Goal: Task Accomplishment & Management: Complete application form

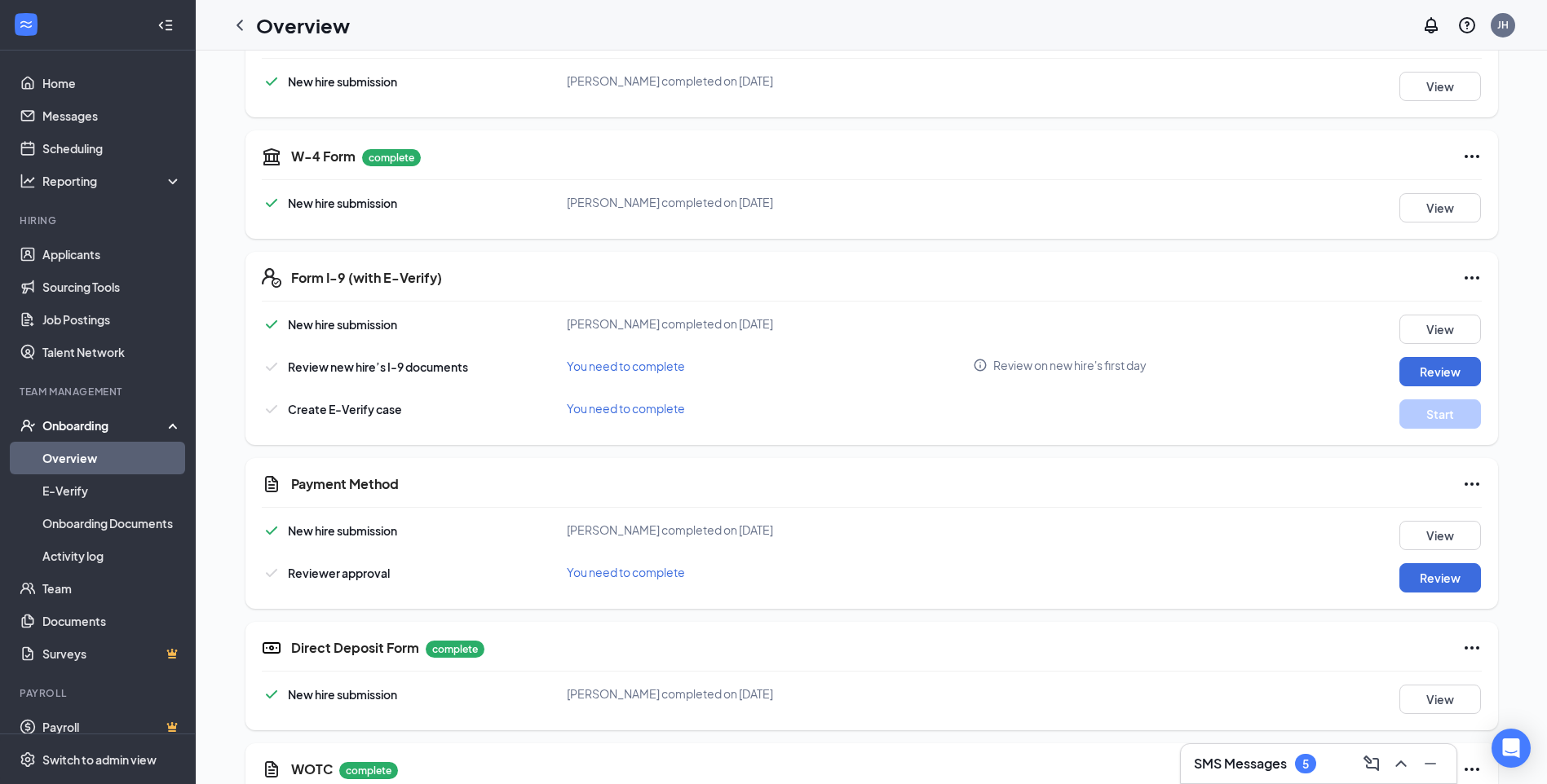
scroll to position [571, 0]
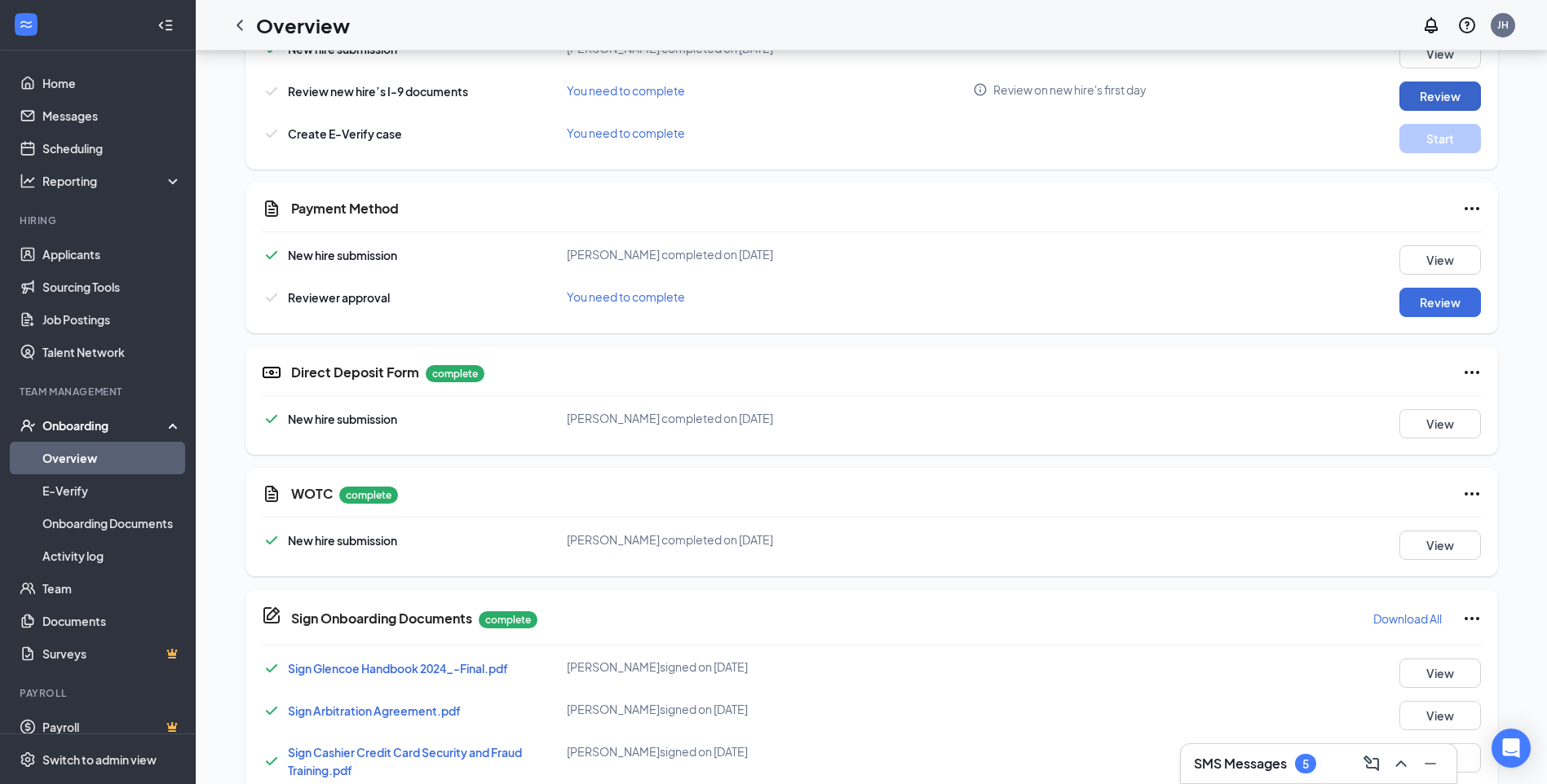
click at [1429, 108] on button "Review" at bounding box center [1441, 97] width 82 height 29
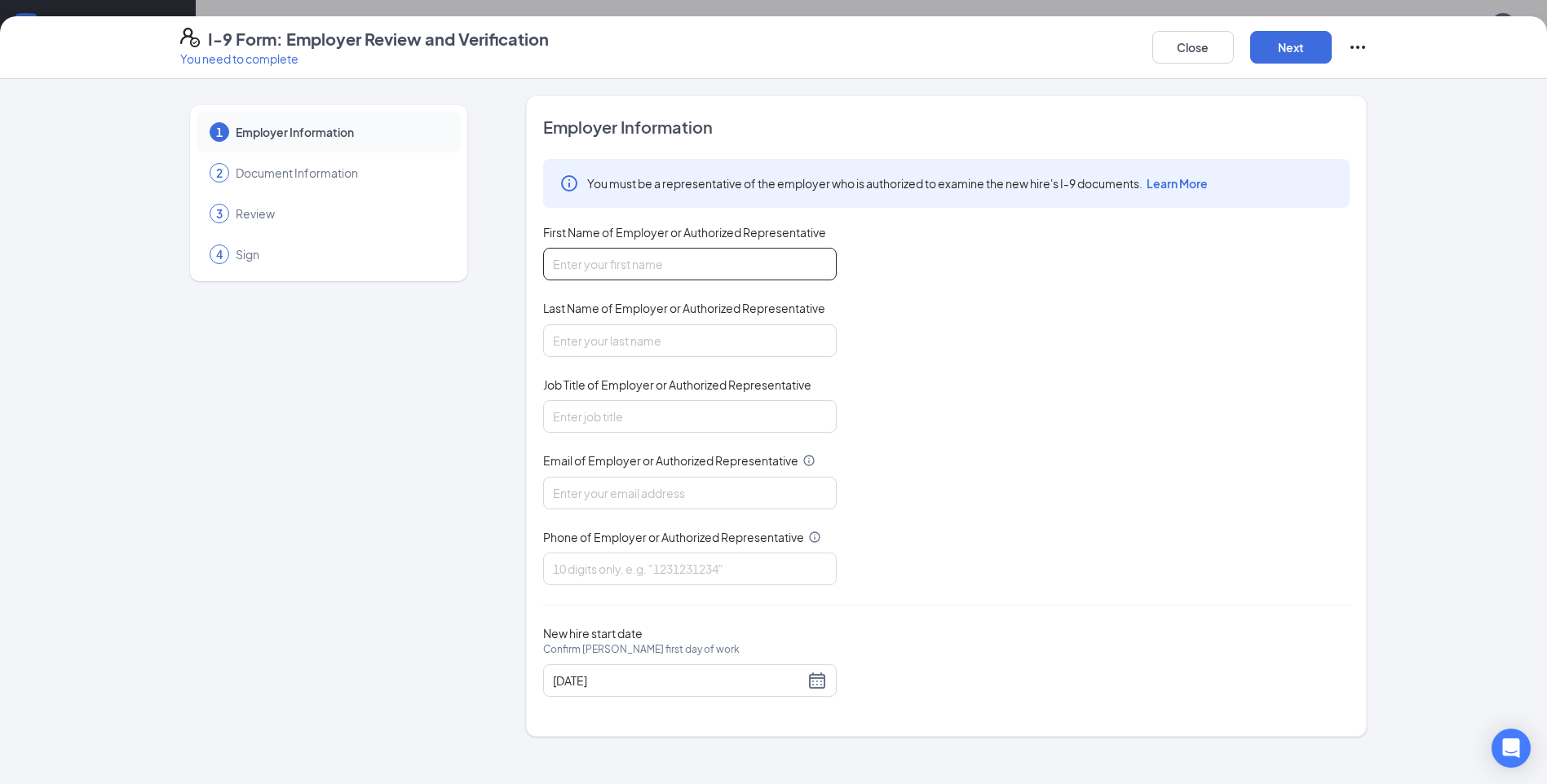
click at [717, 258] on input "First Name of Employer or Authorized Representative" at bounding box center [690, 264] width 294 height 32
type input "[PERSON_NAME]"
type input "[EMAIL_ADDRESS][DOMAIN_NAME]"
type input "7257103543"
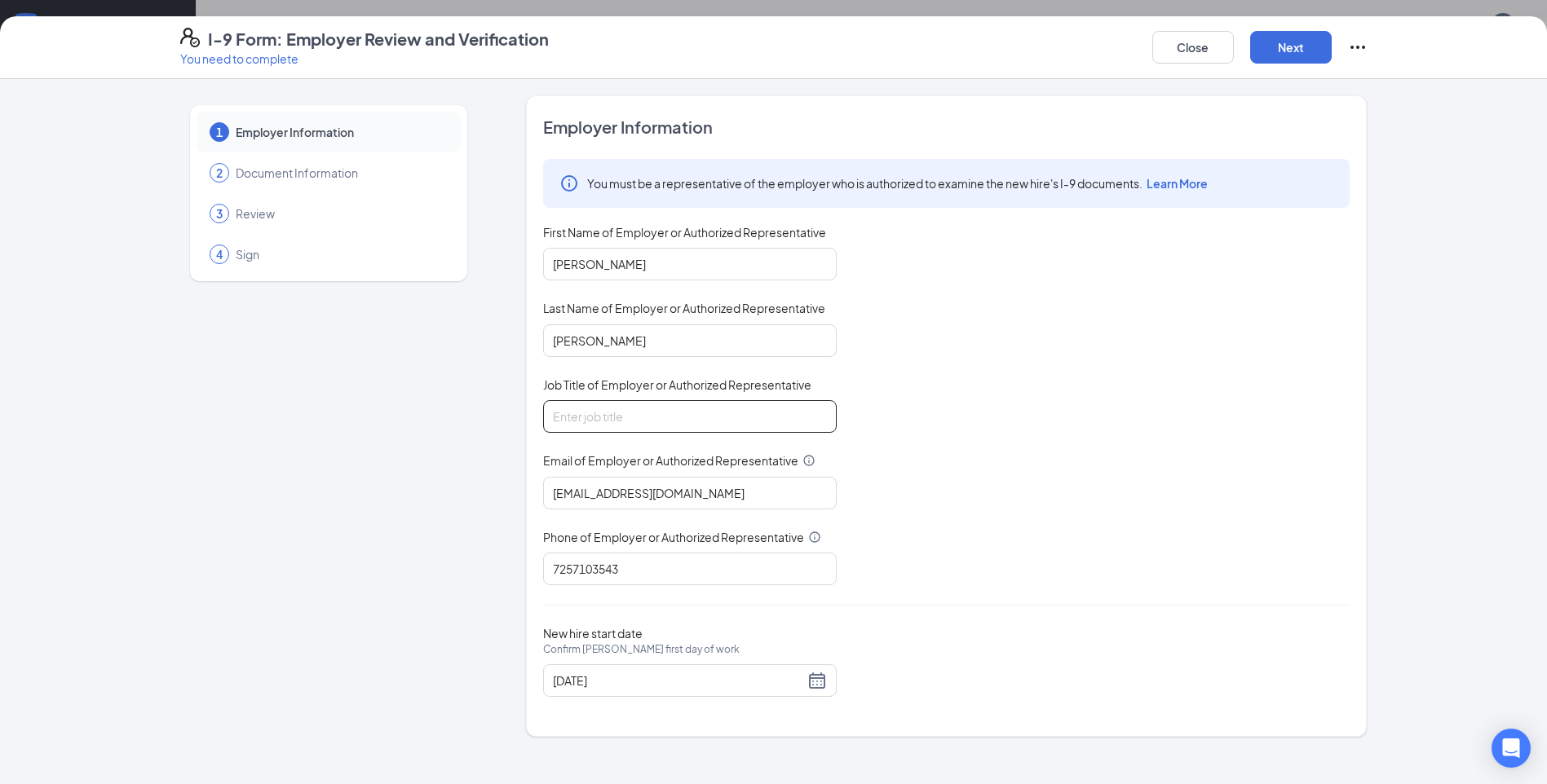
click at [650, 428] on input "Job Title of Employer or Authorized Representative" at bounding box center [690, 416] width 294 height 32
type input "GENERAL MANAGER"
drag, startPoint x: 652, startPoint y: 571, endPoint x: 514, endPoint y: 534, distance: 142.9
click at [514, 534] on div "1 Employer Information 2 Document Information 3 Review 4 Sign Employer Informat…" at bounding box center [774, 416] width 1188 height 641
type input "7024570069"
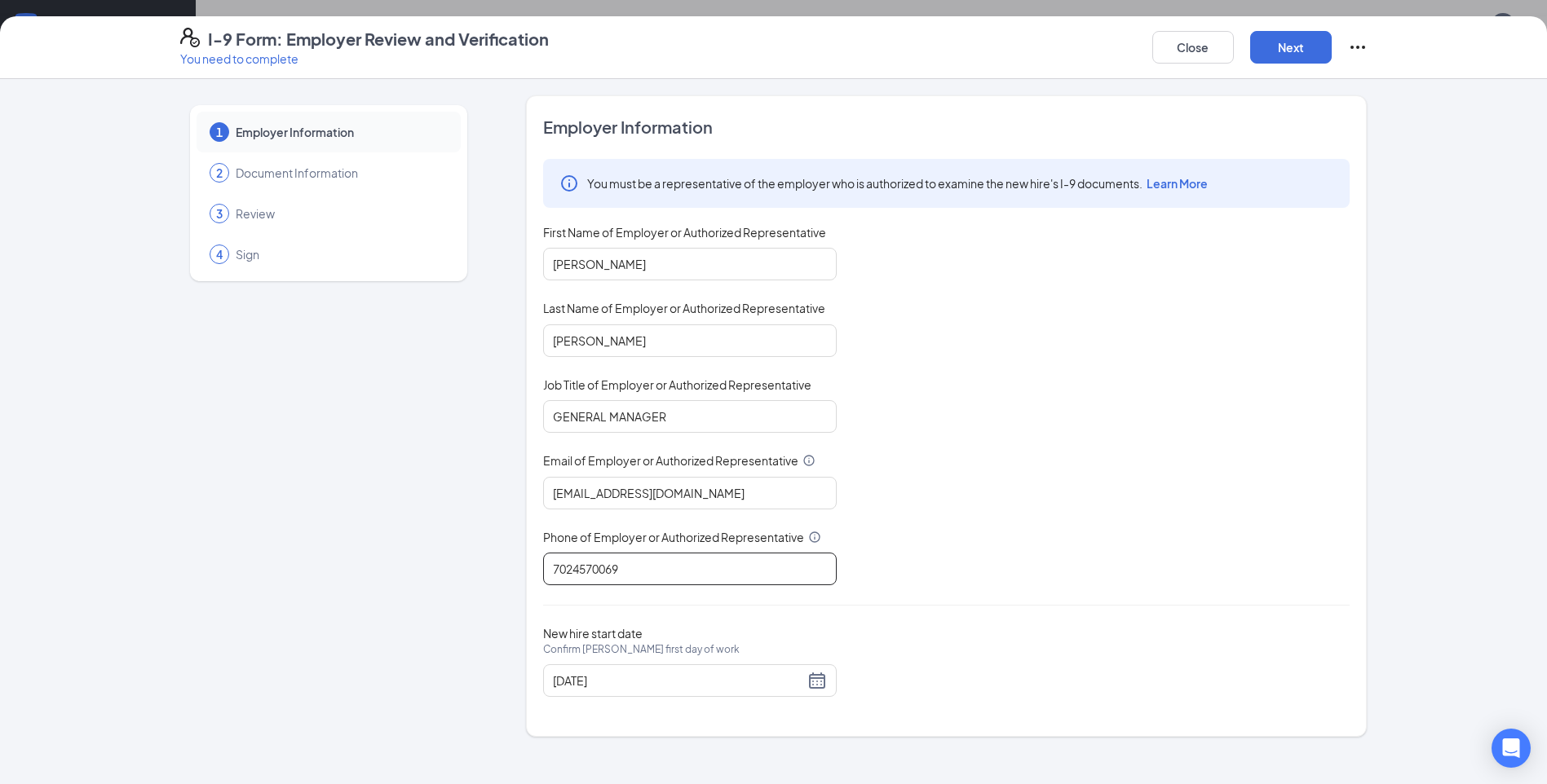
scroll to position [1141, 0]
click at [1263, 39] on button "Next" at bounding box center [1291, 47] width 82 height 32
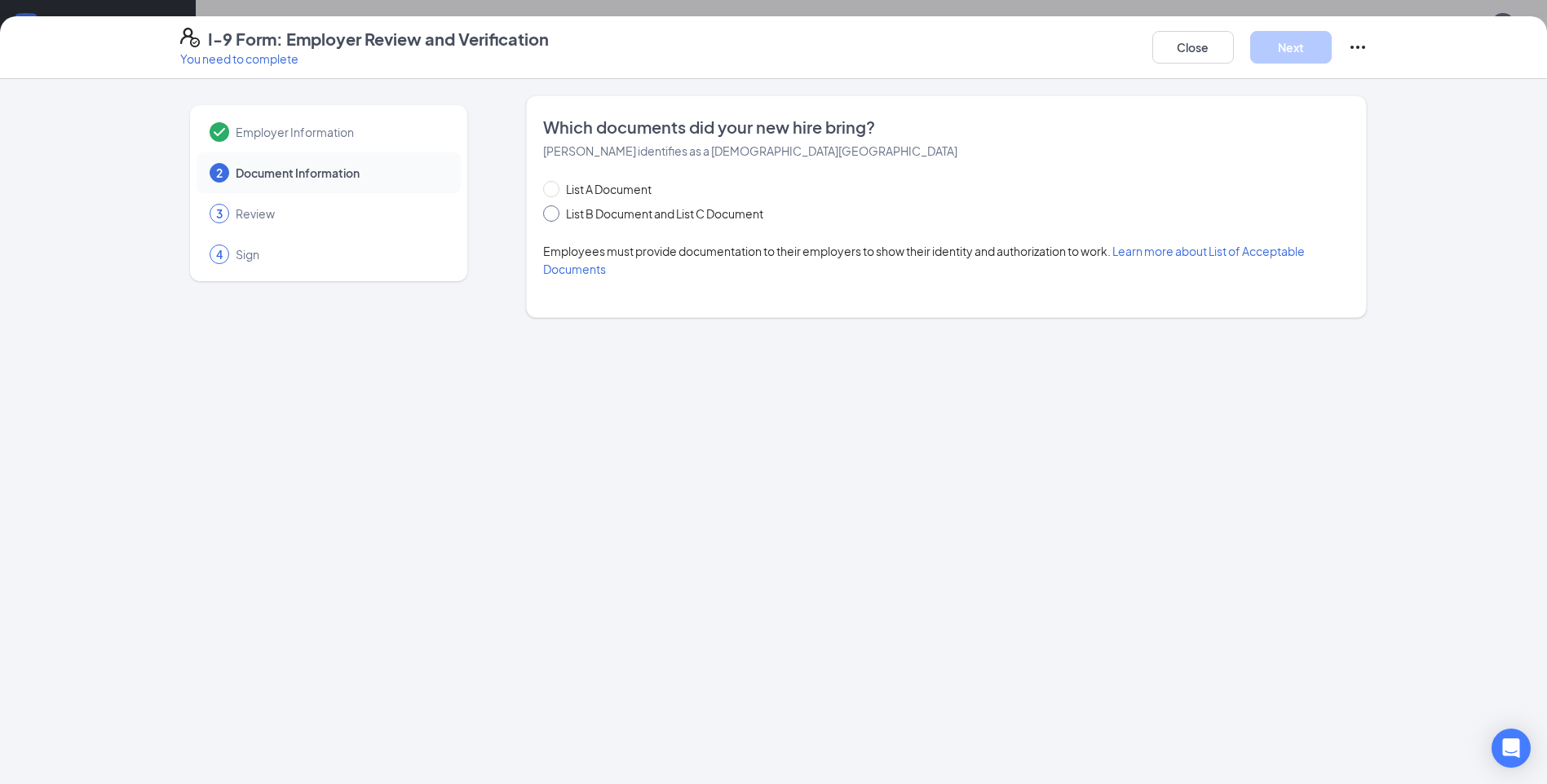
click at [640, 212] on span "List B Document and List C Document" at bounding box center [664, 214] width 210 height 18
click at [555, 212] on input "List B Document and List C Document" at bounding box center [549, 211] width 12 height 12
radio input "true"
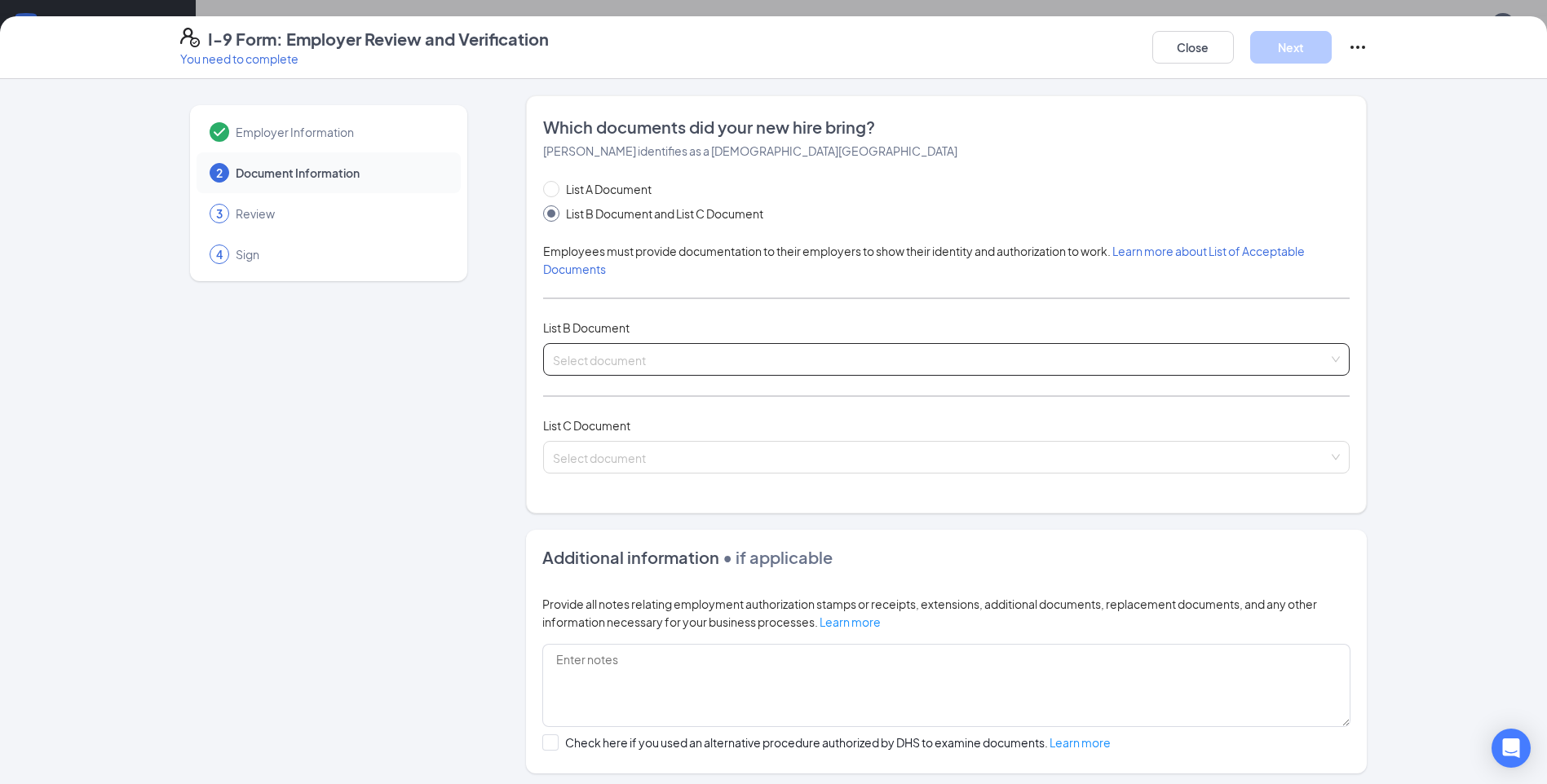
click at [638, 361] on input "search" at bounding box center [941, 355] width 775 height 24
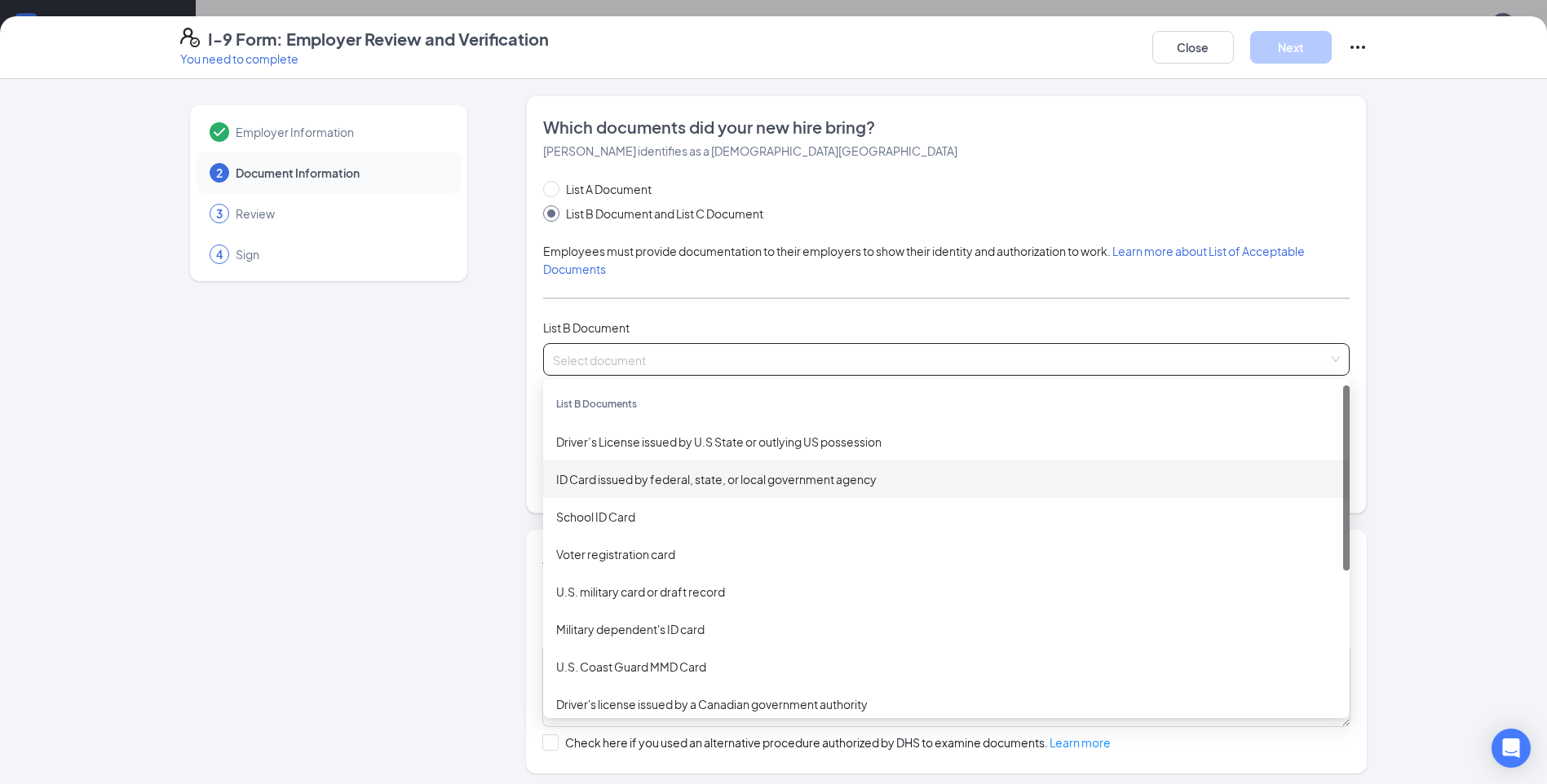
click at [636, 477] on div "ID Card issued by federal, state, or local government agency" at bounding box center [946, 479] width 780 height 18
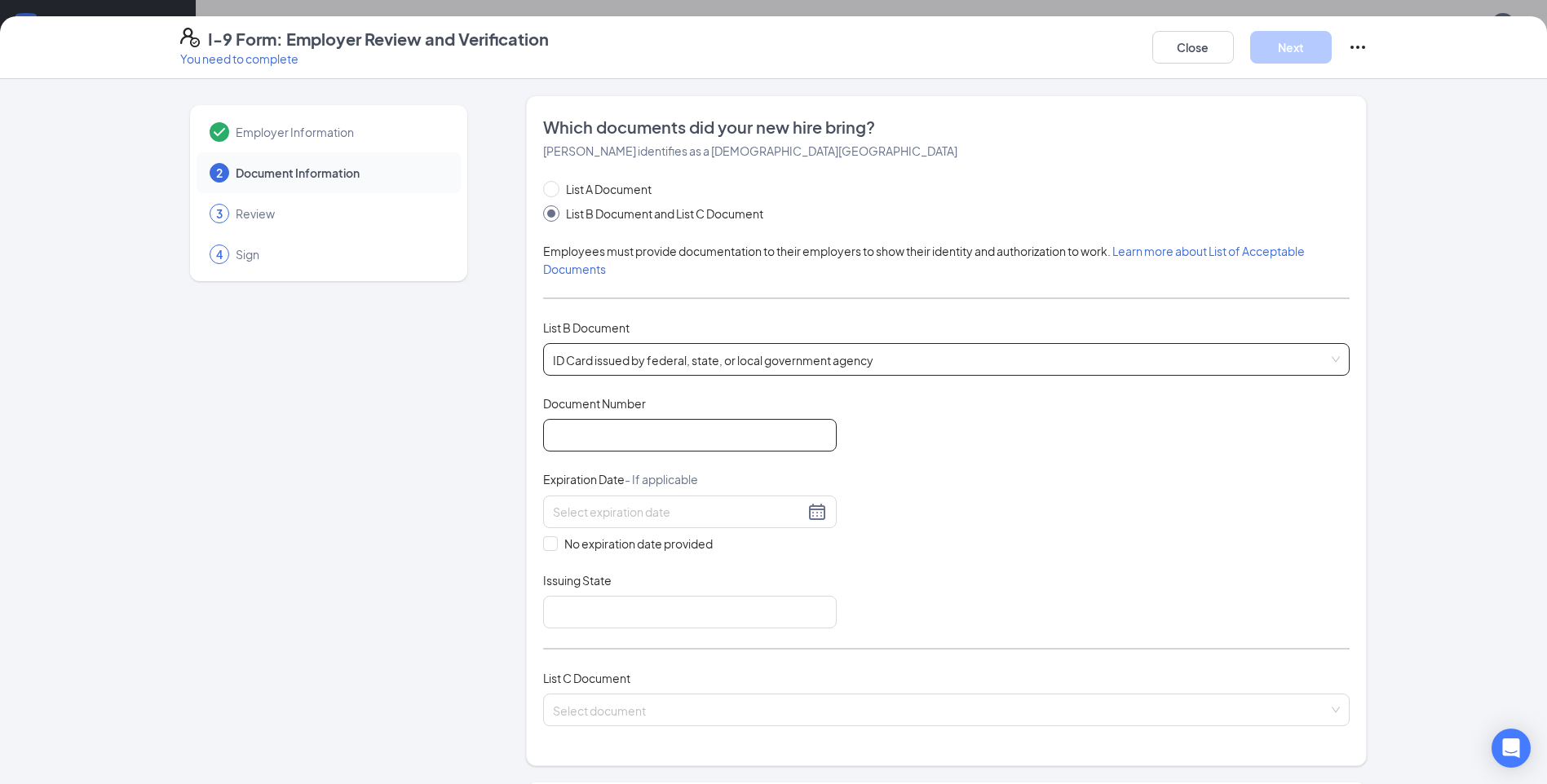
click at [667, 433] on input "Document Number" at bounding box center [690, 434] width 294 height 32
type input "1607930181"
click at [593, 516] on input at bounding box center [678, 512] width 251 height 18
click at [678, 682] on div "23" at bounding box center [679, 681] width 20 height 20
type input "[DATE]"
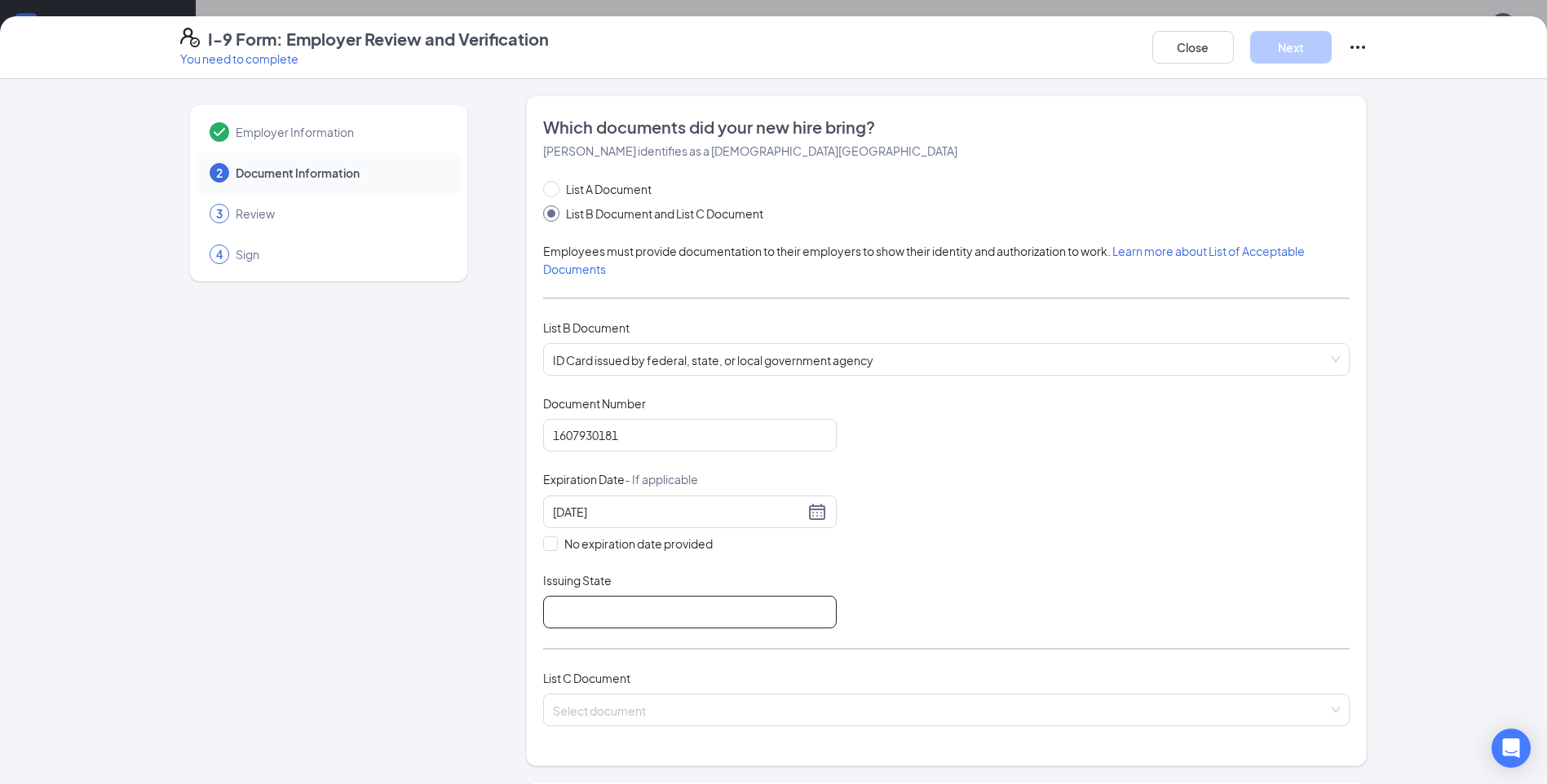
click at [552, 606] on input "Issuing State" at bounding box center [690, 611] width 294 height 32
type input "[US_STATE]"
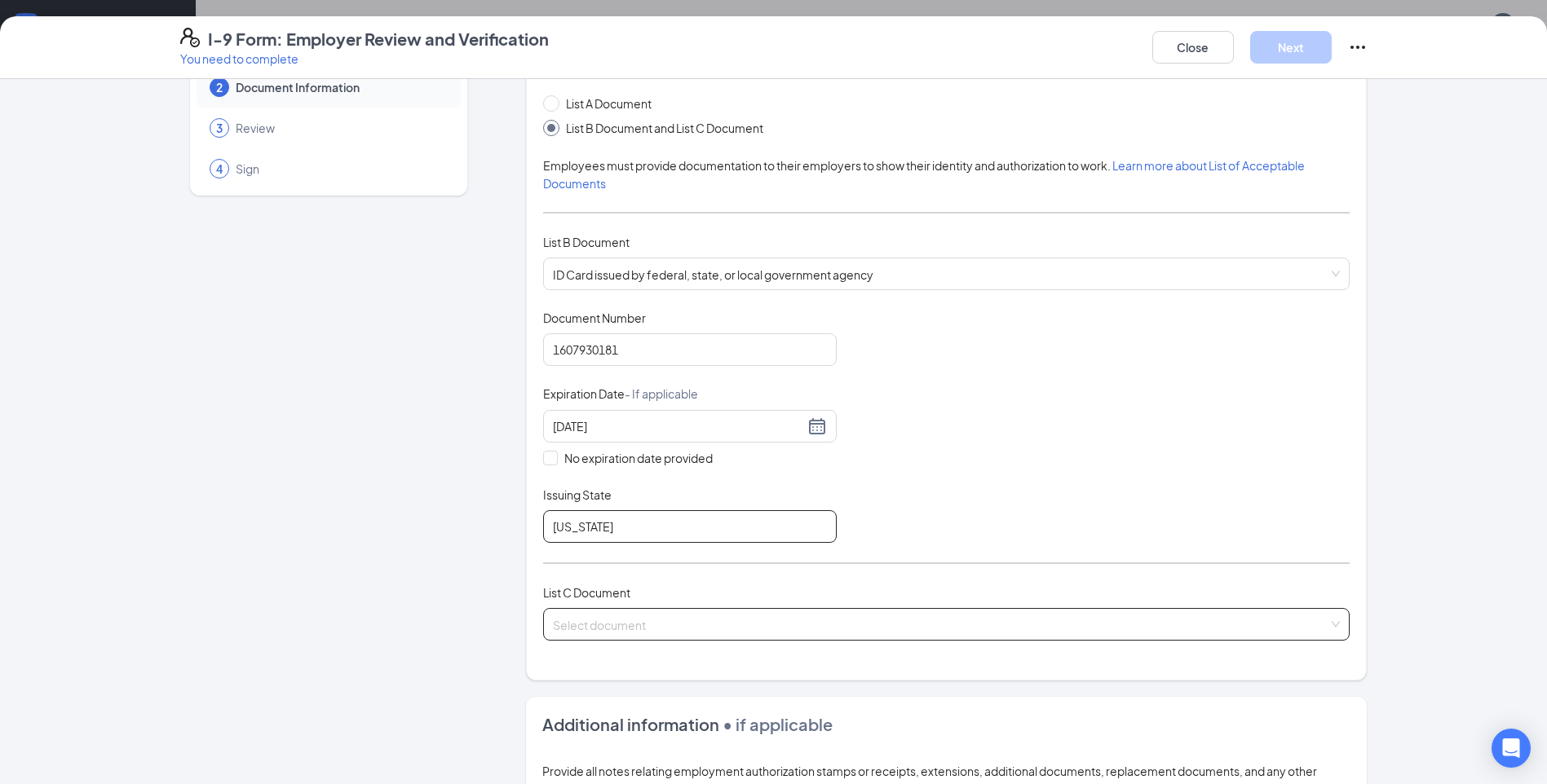
scroll to position [408, 0]
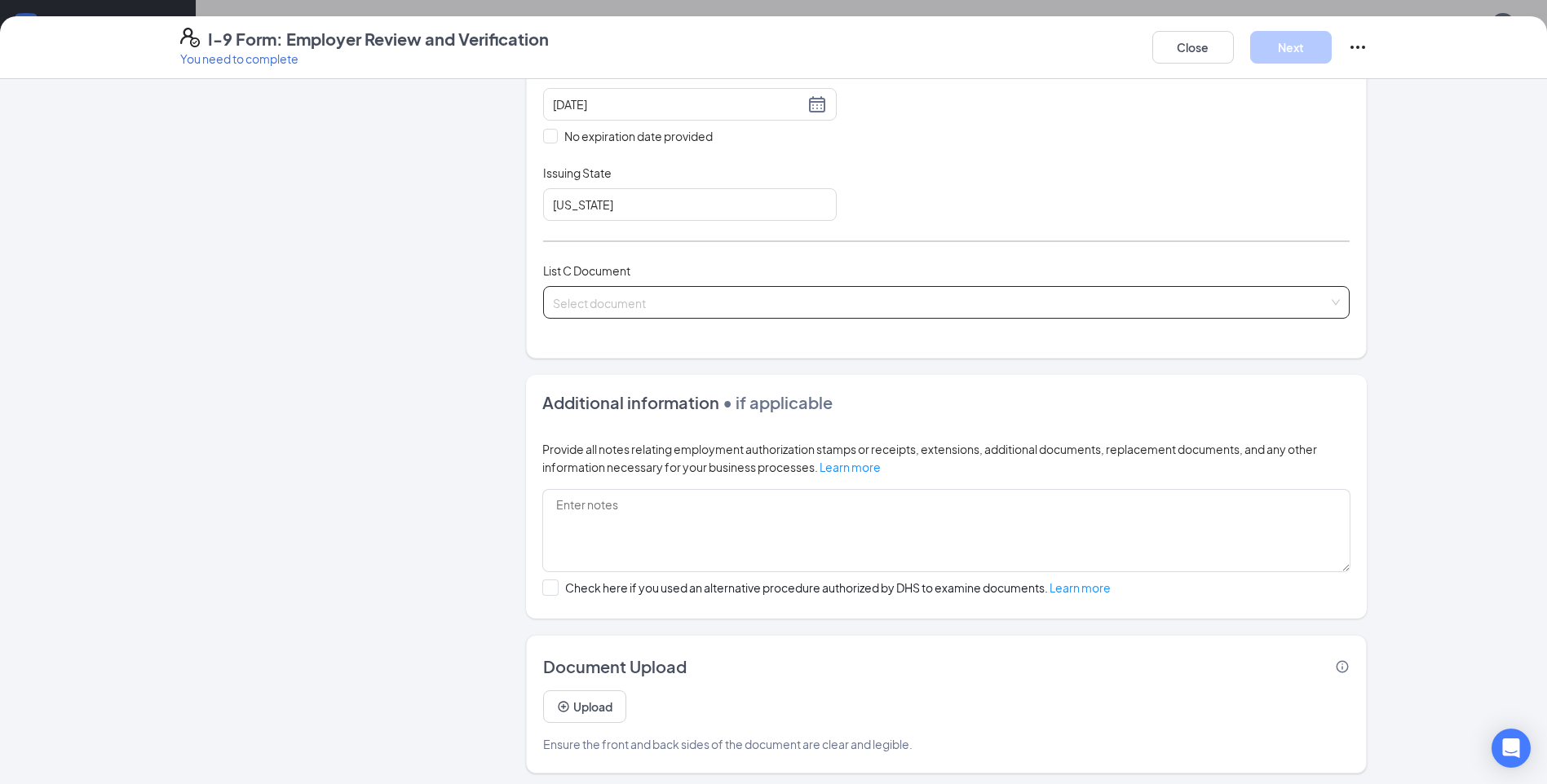
click at [619, 293] on input "search" at bounding box center [941, 299] width 775 height 24
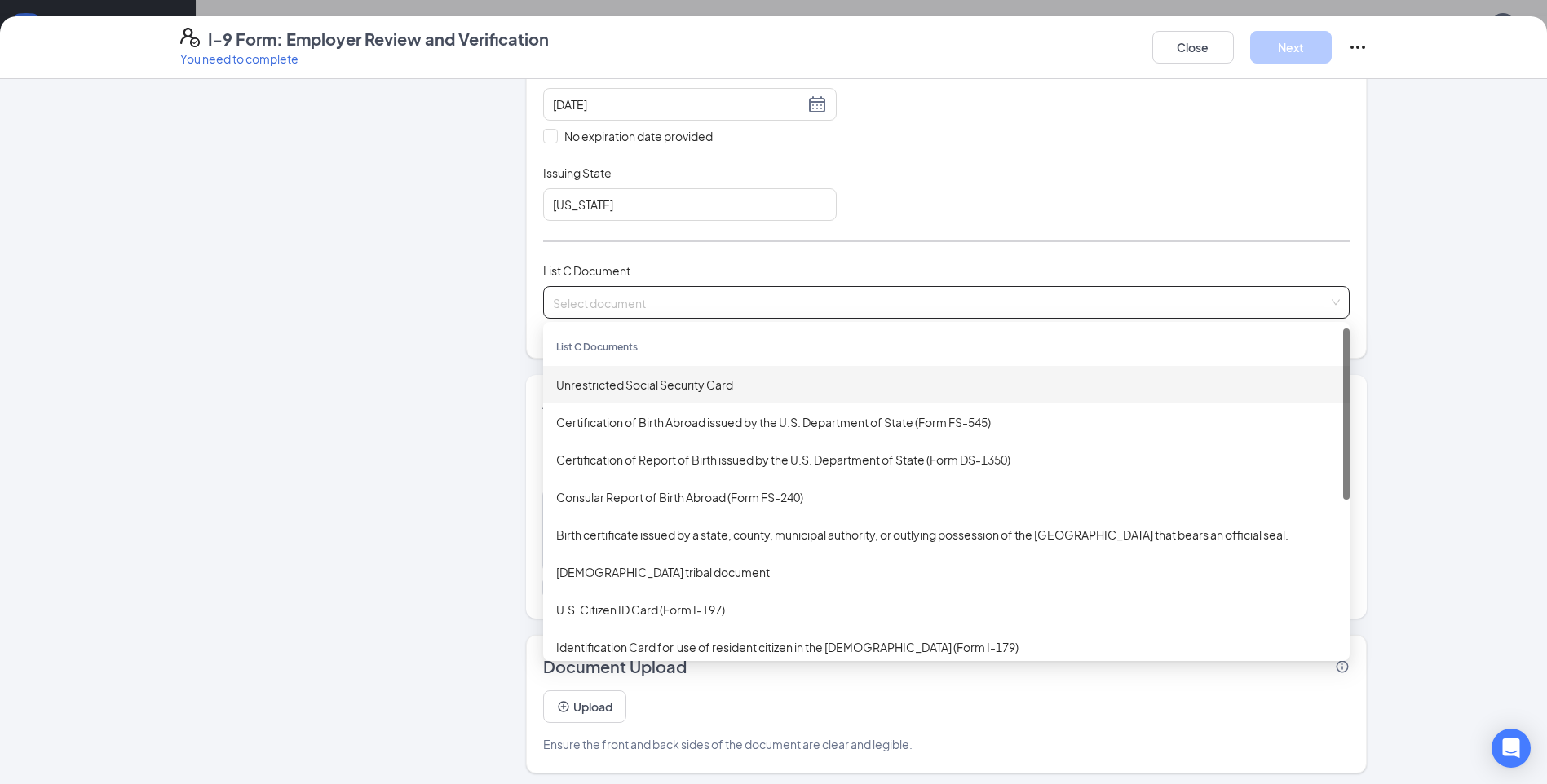
click at [615, 385] on div "Unrestricted Social Security Card" at bounding box center [946, 385] width 780 height 18
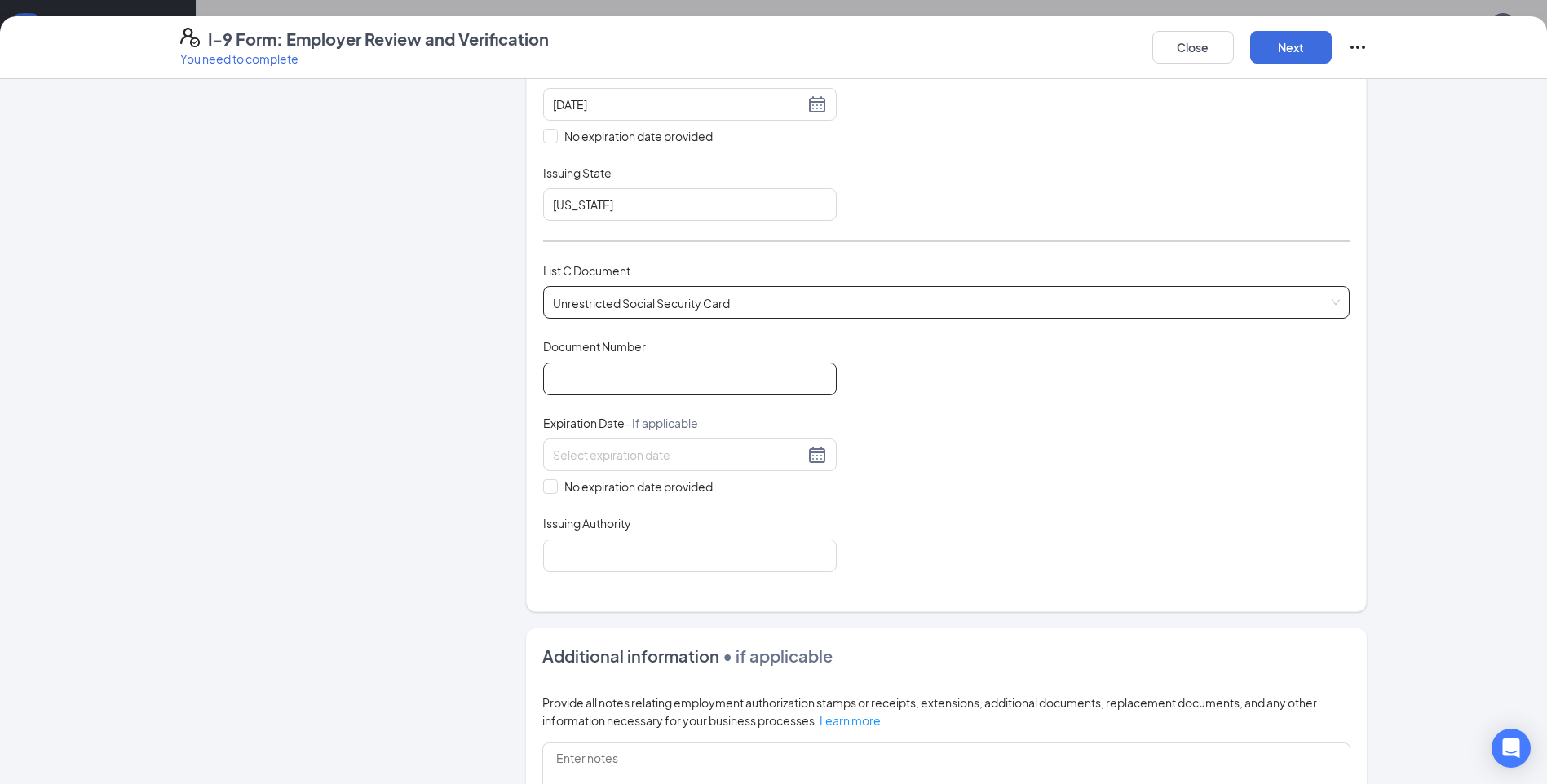
click at [621, 369] on input "Document Number" at bounding box center [690, 379] width 294 height 32
type input "622154189"
click at [545, 491] on span at bounding box center [550, 486] width 15 height 15
drag, startPoint x: 545, startPoint y: 491, endPoint x: 553, endPoint y: 506, distance: 17.0
click at [546, 487] on input "No expiration date provided" at bounding box center [549, 485] width 12 height 12
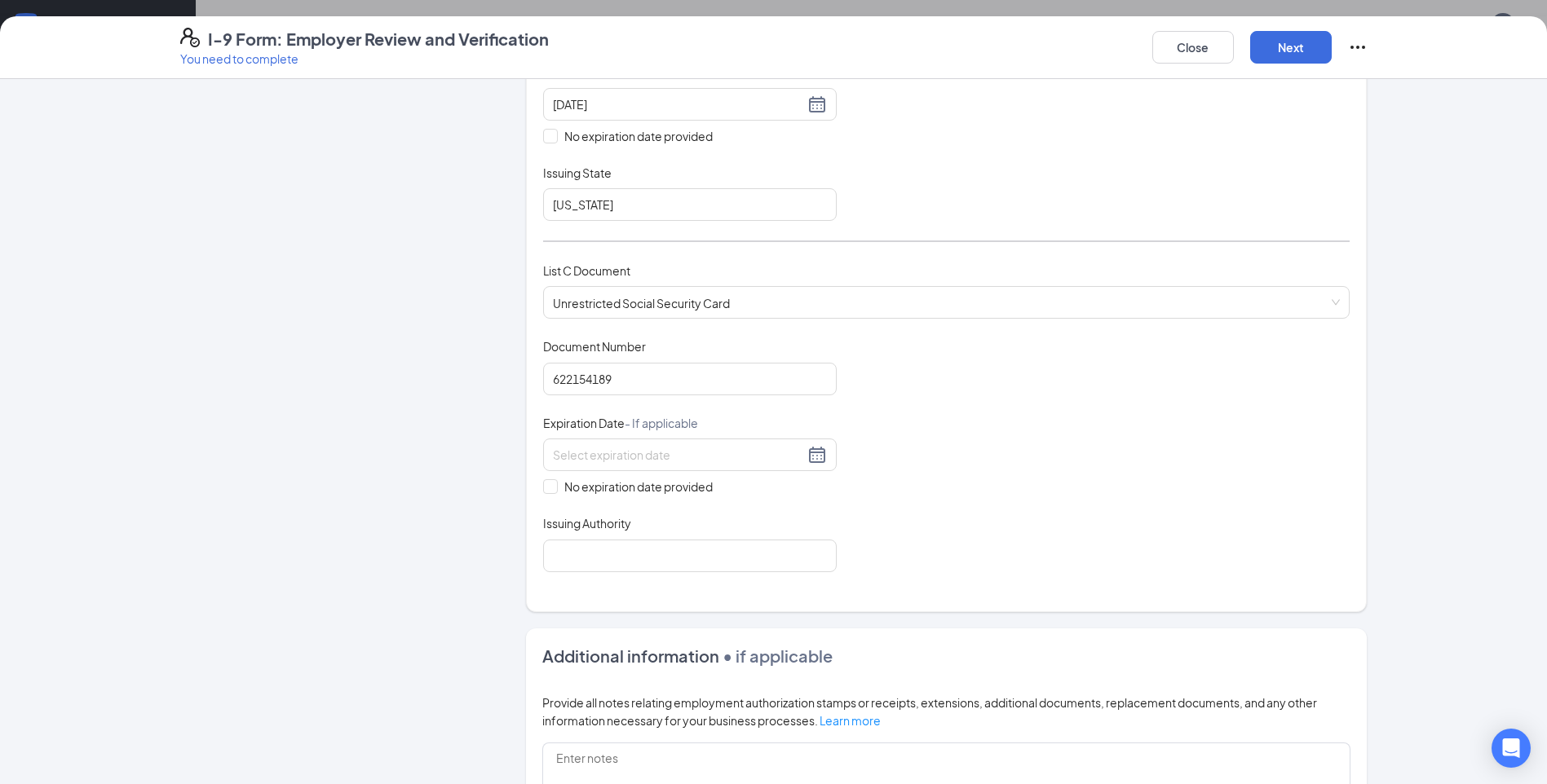
checkbox input "true"
click at [564, 565] on input "Issuing Authority" at bounding box center [690, 557] width 294 height 32
type input "SOCIAL SERCURITY"
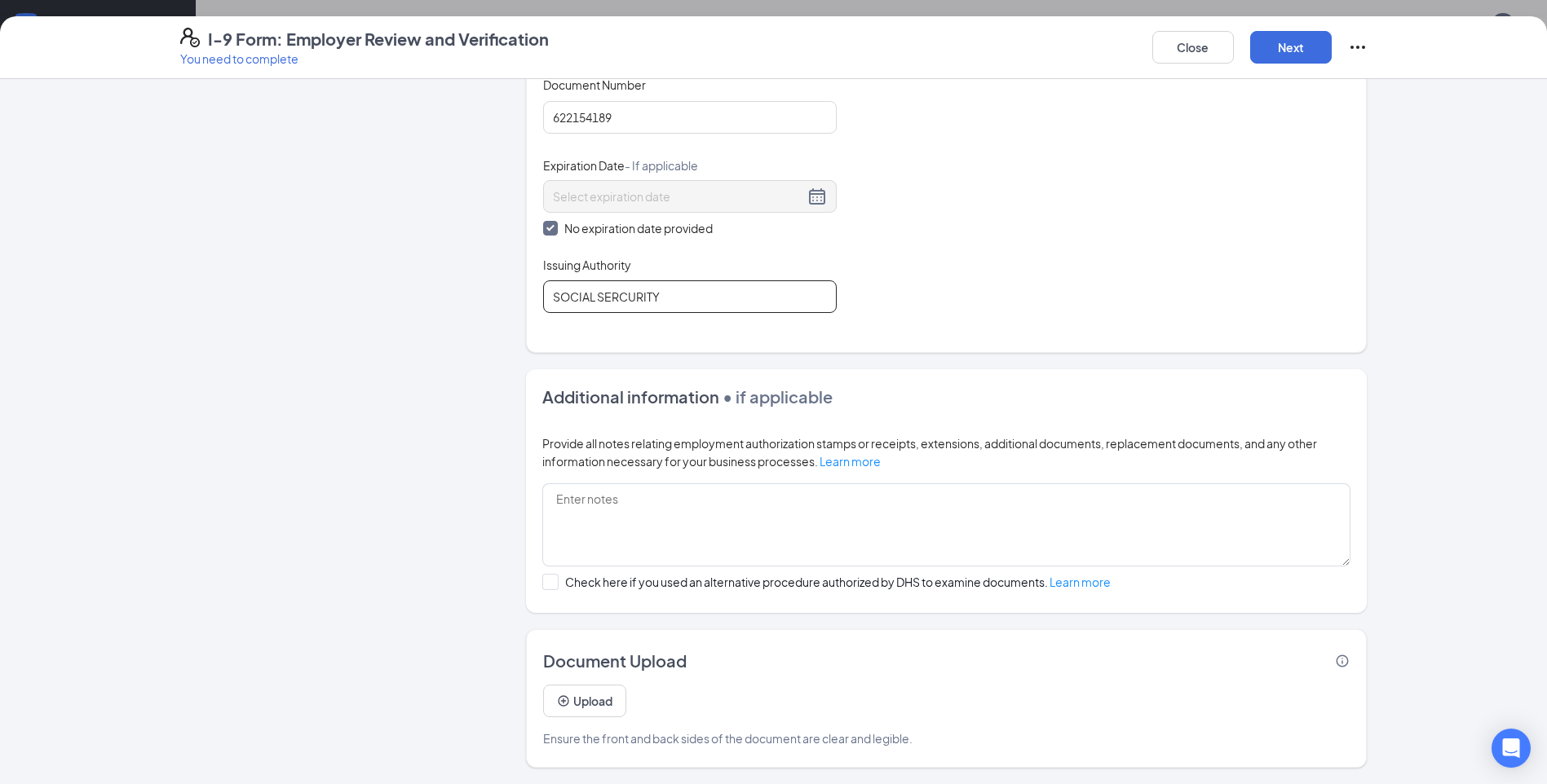
scroll to position [1525, 0]
click at [1276, 53] on button "Next" at bounding box center [1291, 47] width 82 height 32
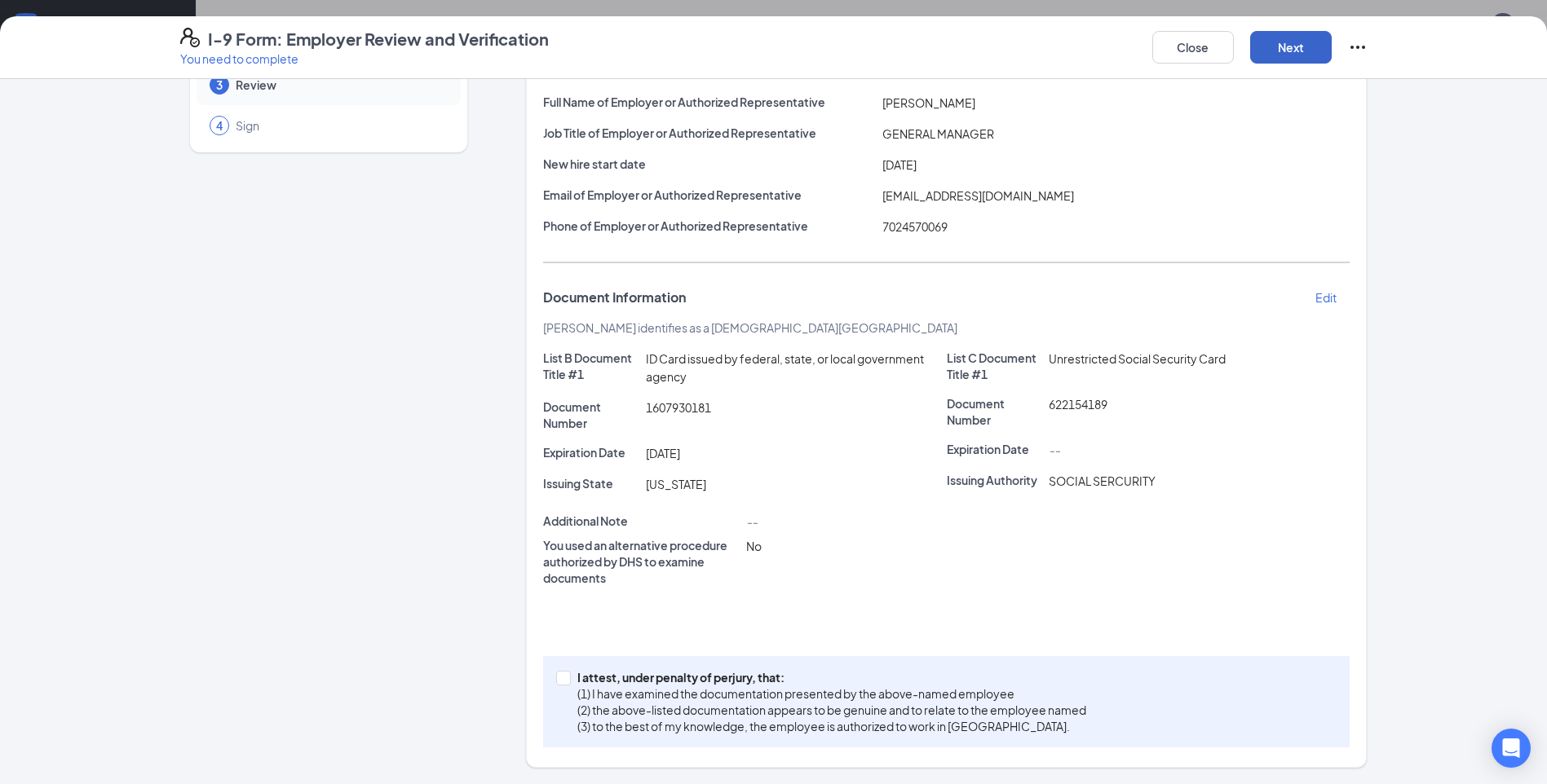
scroll to position [129, 0]
click at [1269, 50] on button "Next" at bounding box center [1291, 47] width 82 height 32
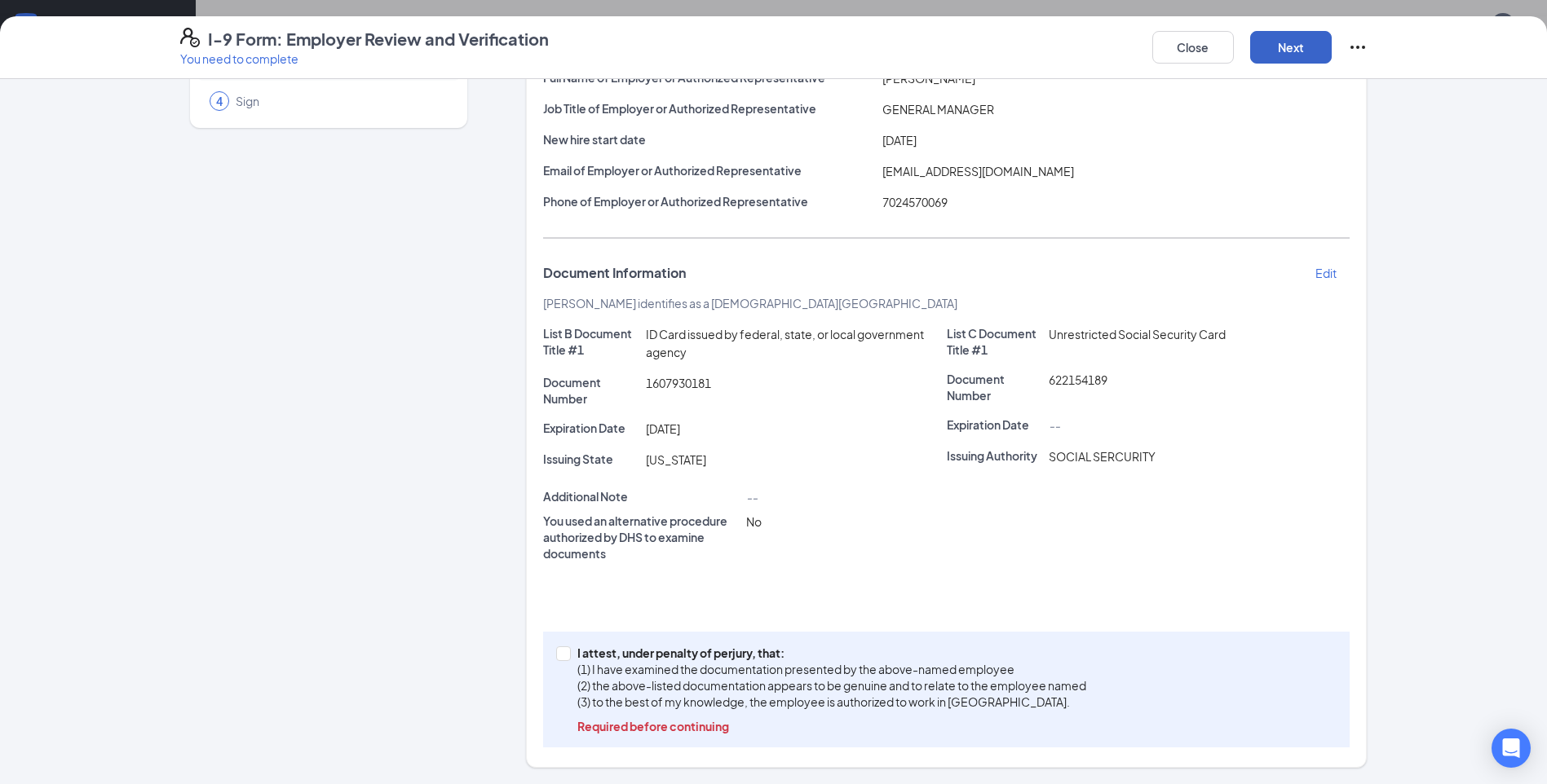
click at [1274, 47] on button "Next" at bounding box center [1291, 47] width 82 height 32
click at [571, 655] on span "I attest, under penalty of [PERSON_NAME], that: (1) I have examined the documen…" at bounding box center [832, 690] width 522 height 90
click at [566, 655] on input "I attest, under penalty of [PERSON_NAME], that: (1) I have examined the documen…" at bounding box center [563, 652] width 12 height 12
checkbox input "true"
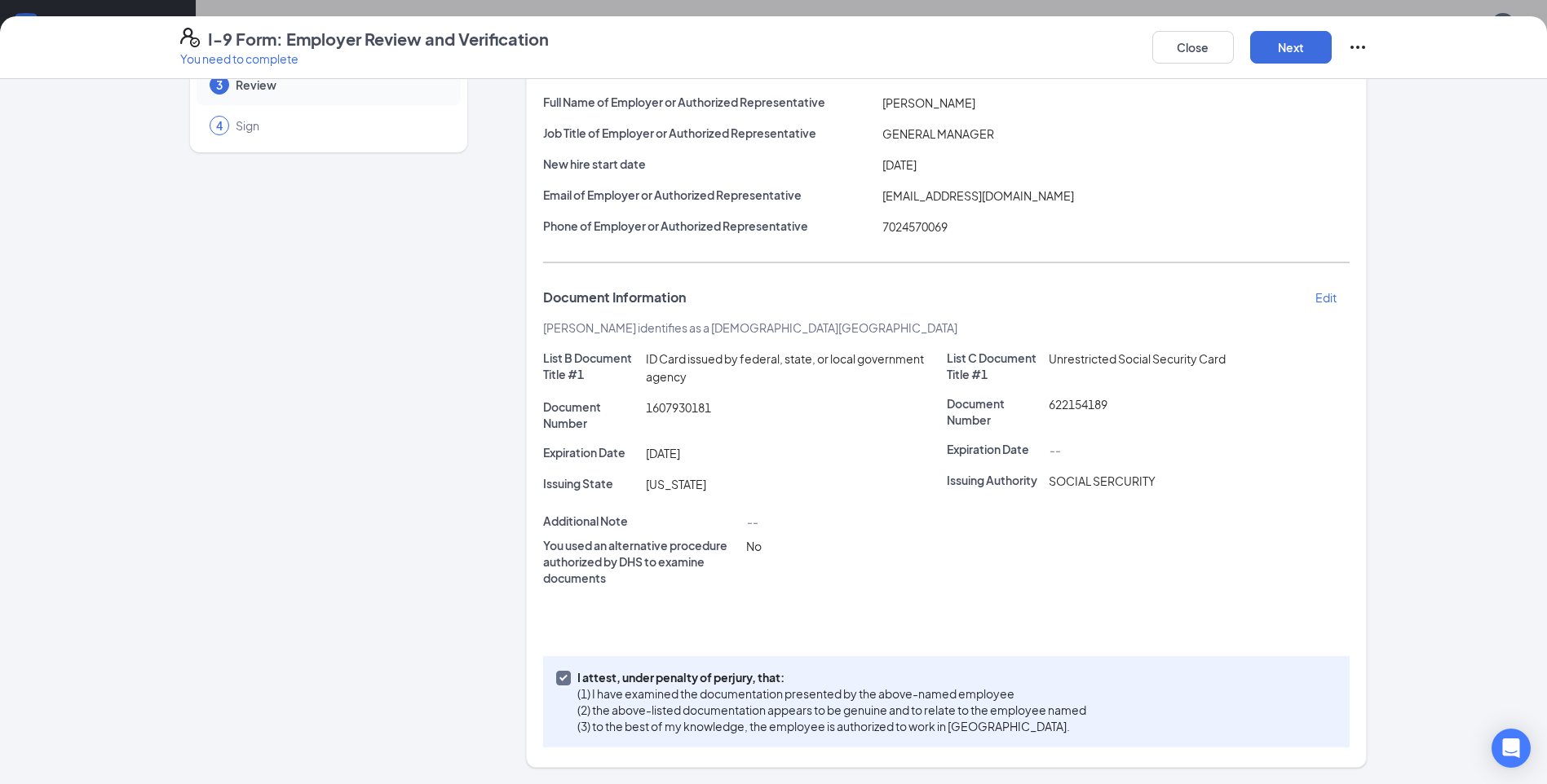
scroll to position [129, 0]
click at [1310, 42] on button "Next" at bounding box center [1291, 47] width 82 height 32
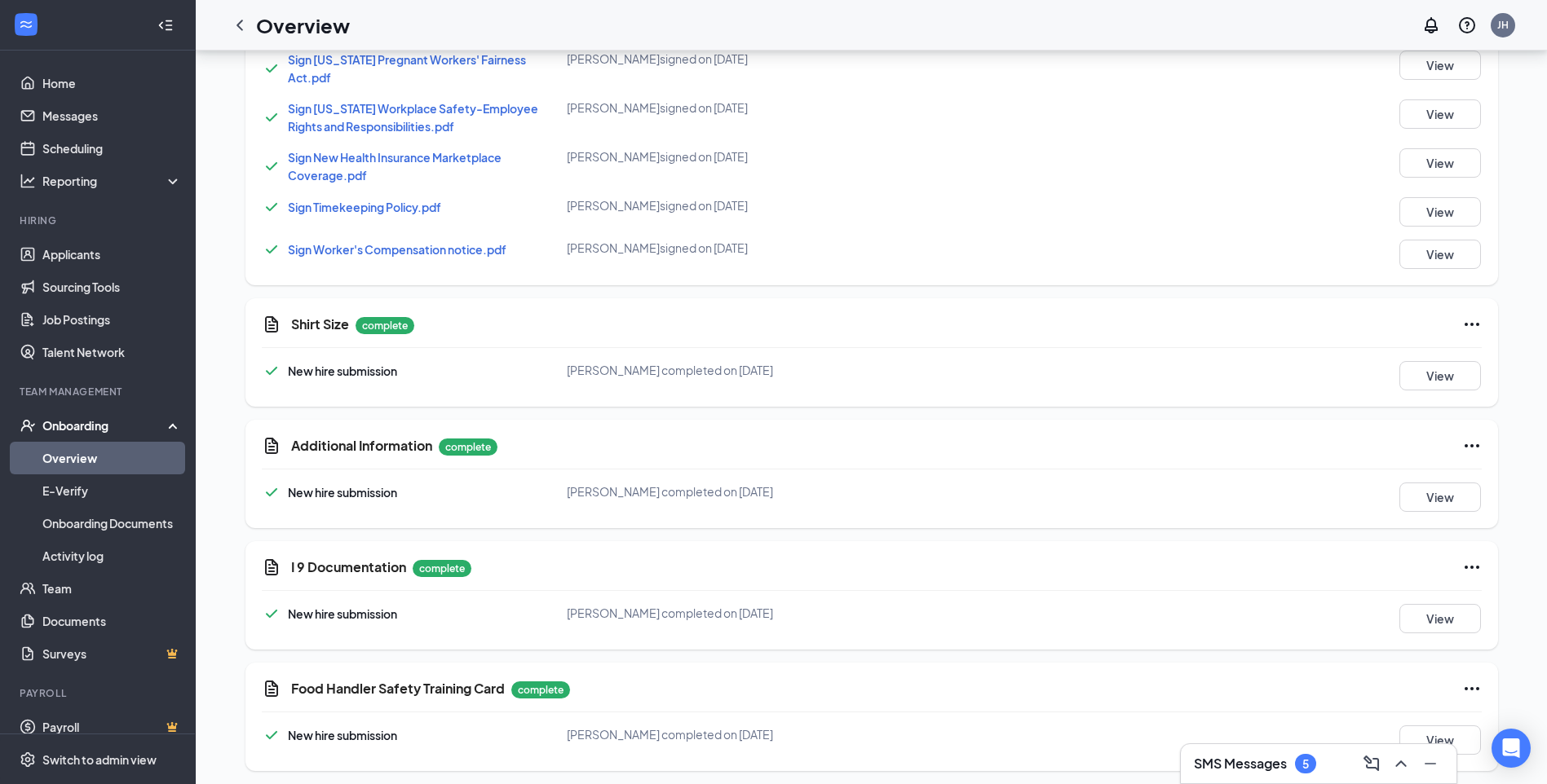
scroll to position [274, 0]
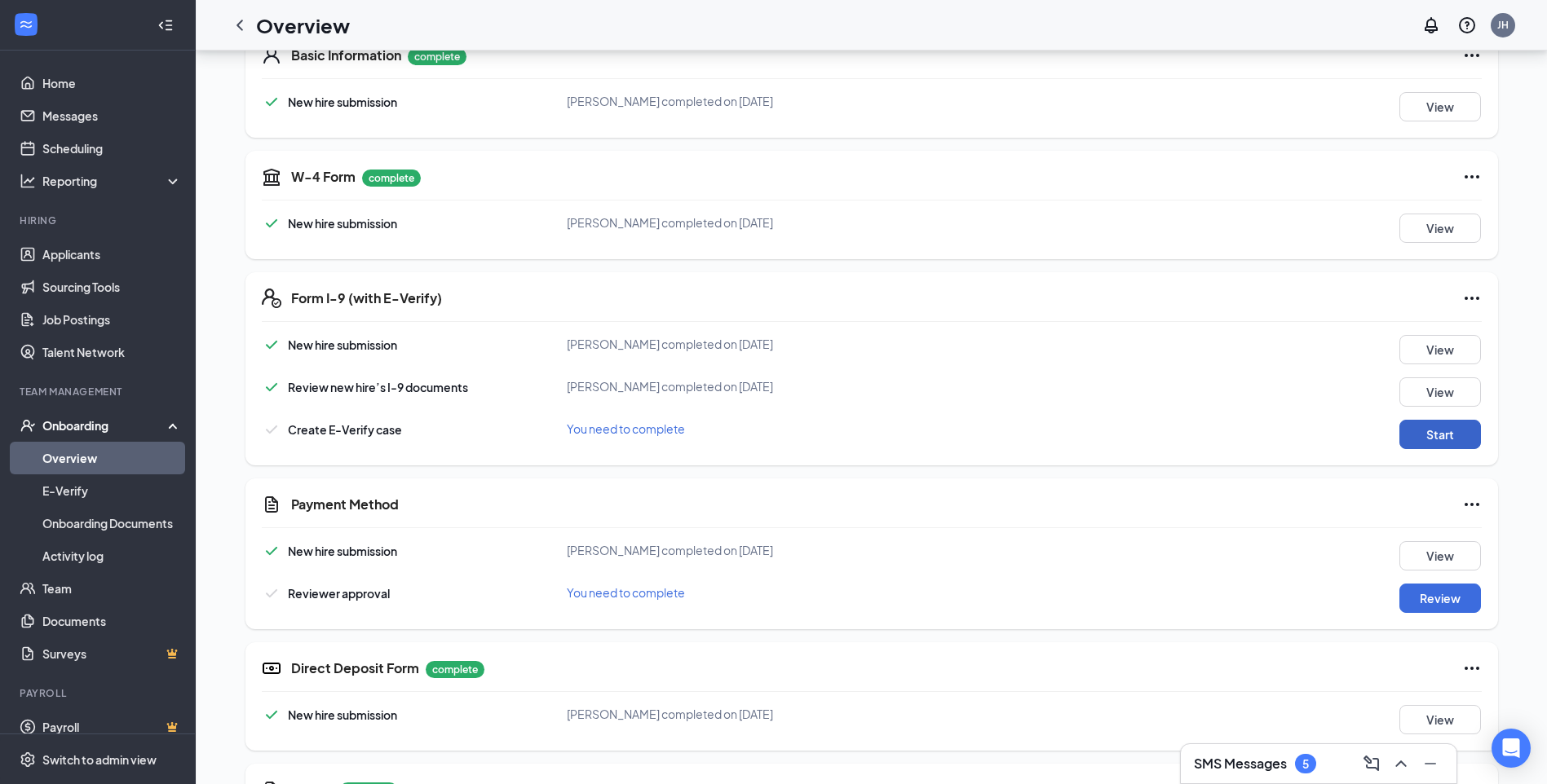
click at [1465, 430] on button "Start" at bounding box center [1441, 434] width 82 height 29
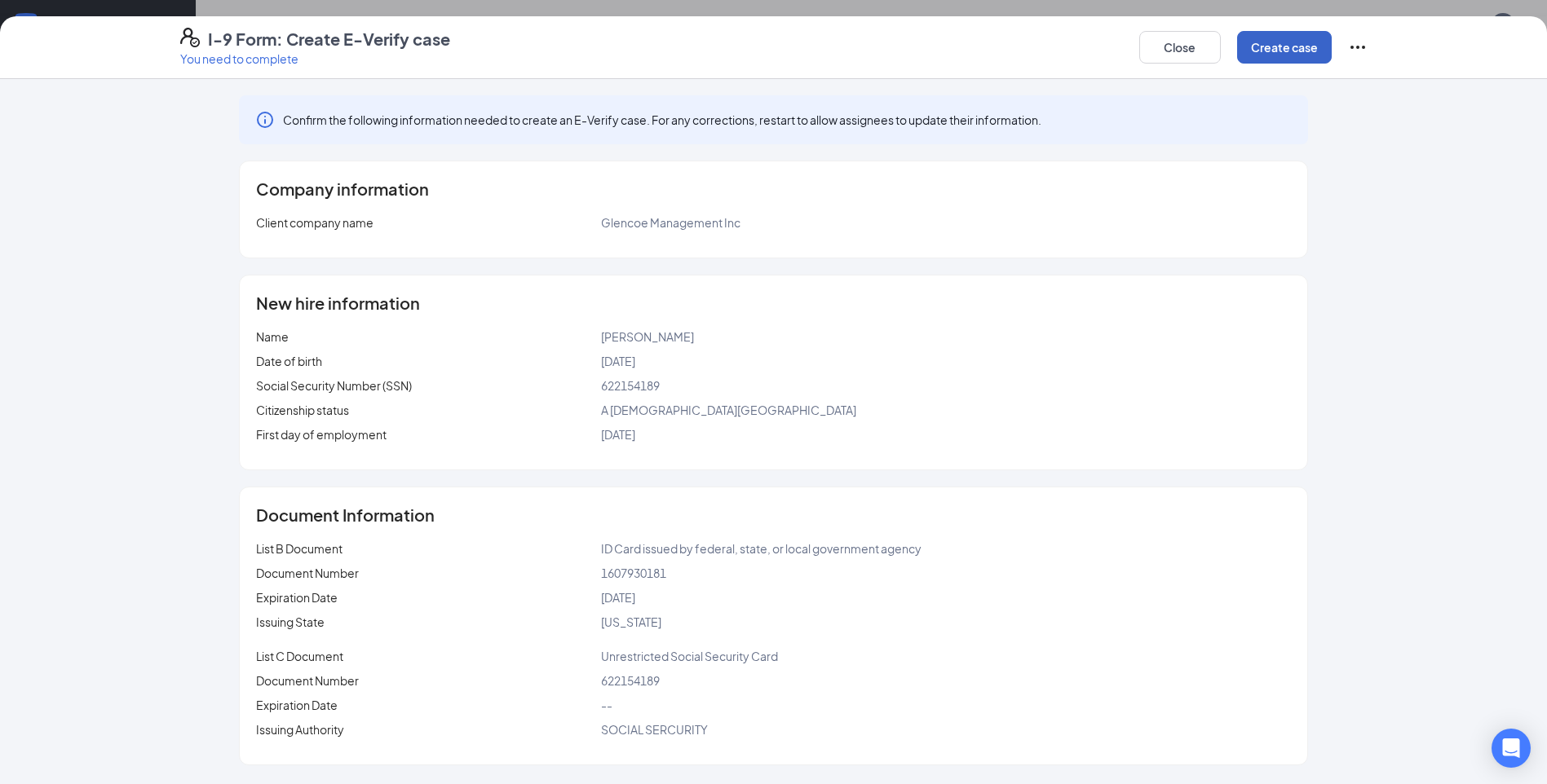
click at [1265, 47] on button "Create case" at bounding box center [1284, 47] width 95 height 32
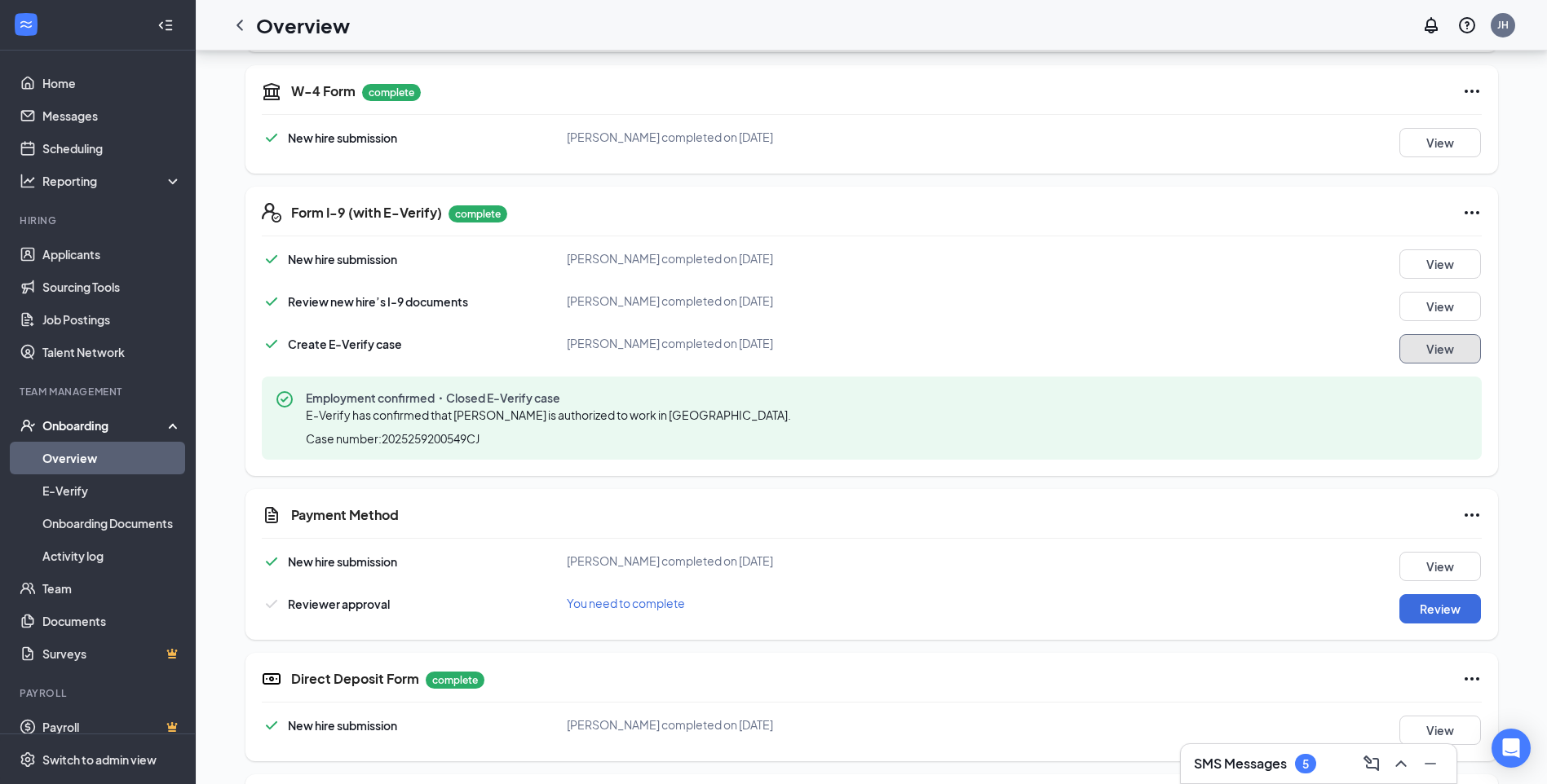
scroll to position [519, 0]
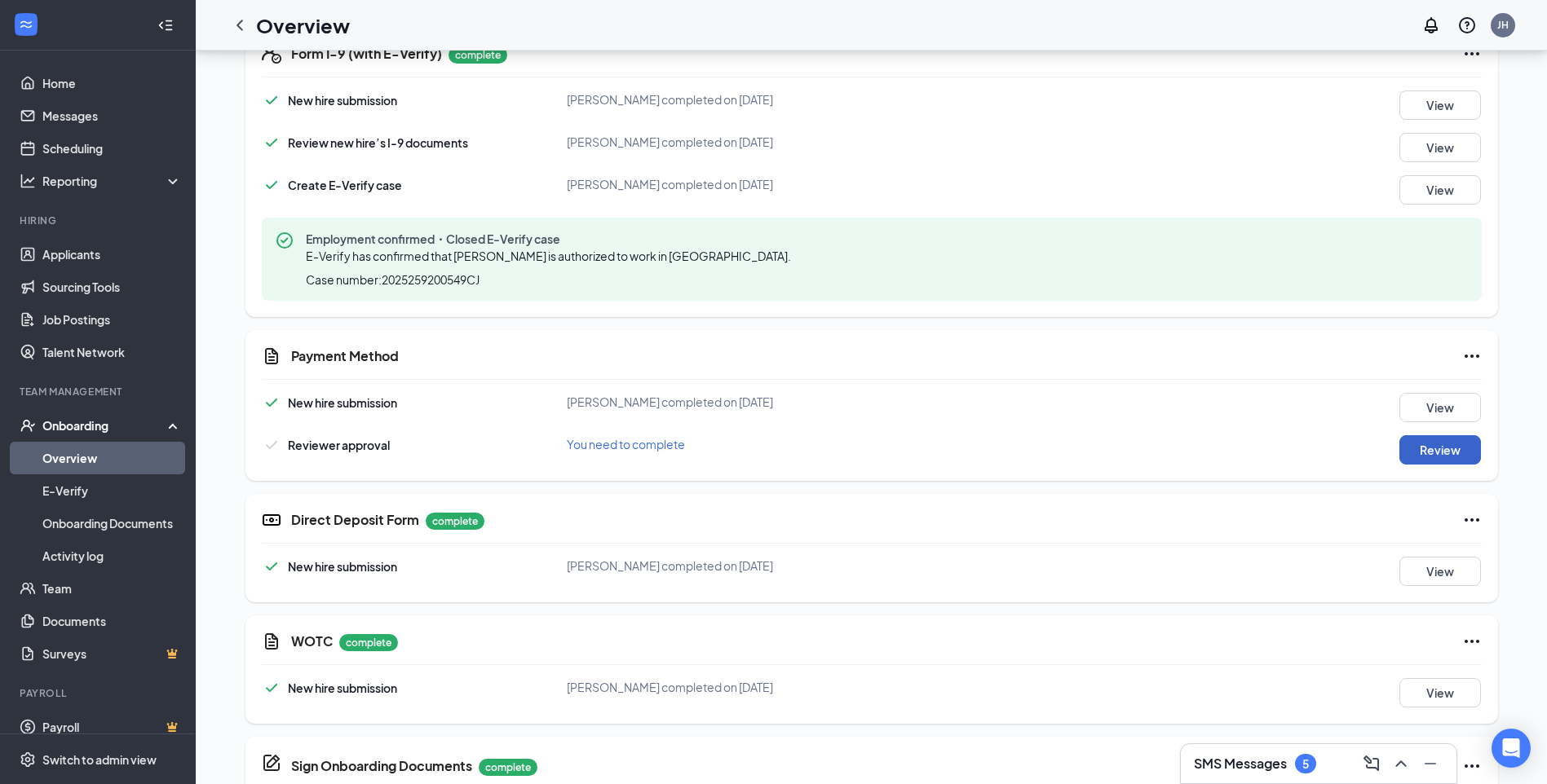
click at [1442, 445] on button "Review" at bounding box center [1441, 450] width 82 height 29
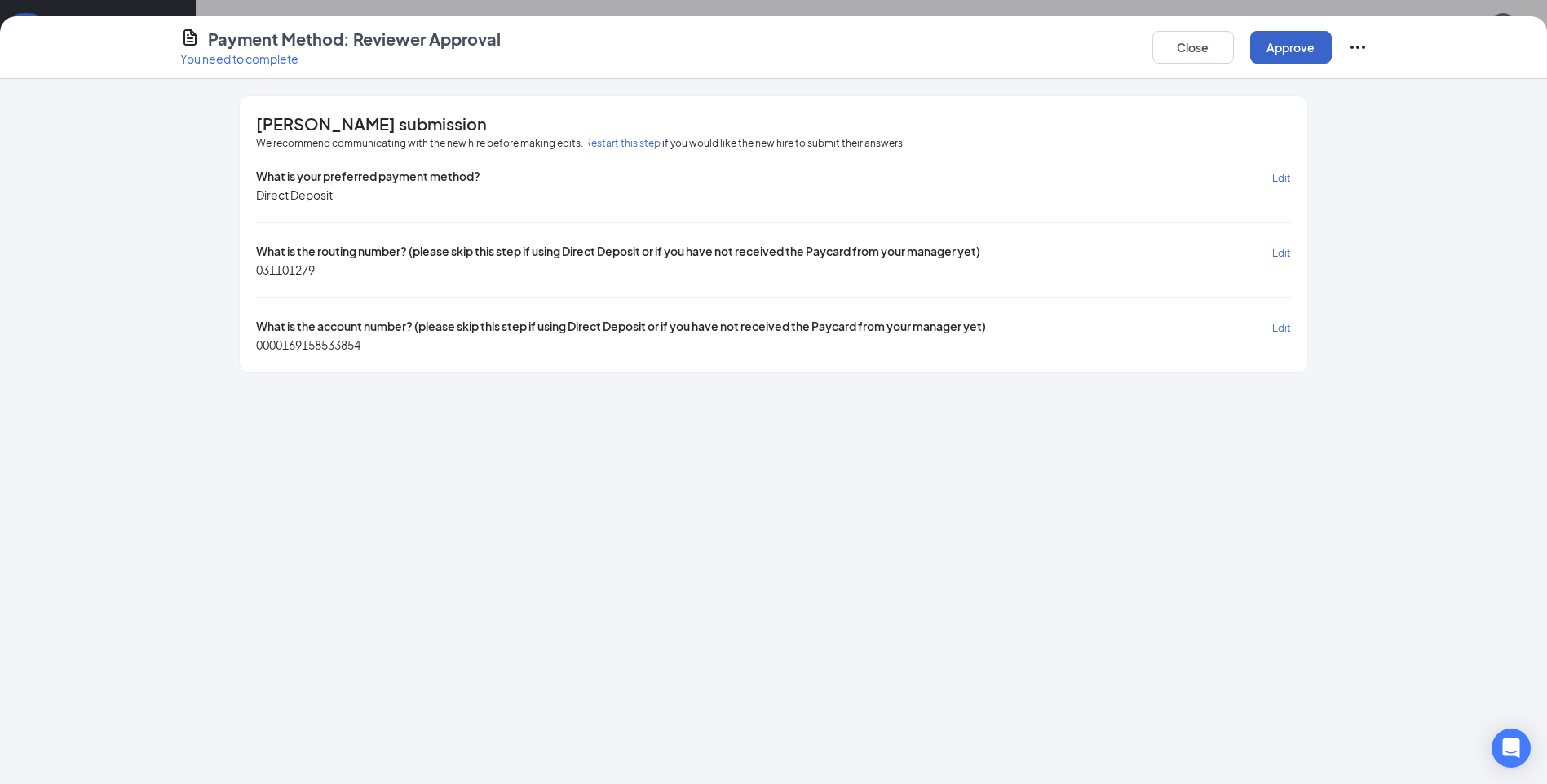
click at [1300, 49] on button "Approve" at bounding box center [1291, 47] width 82 height 32
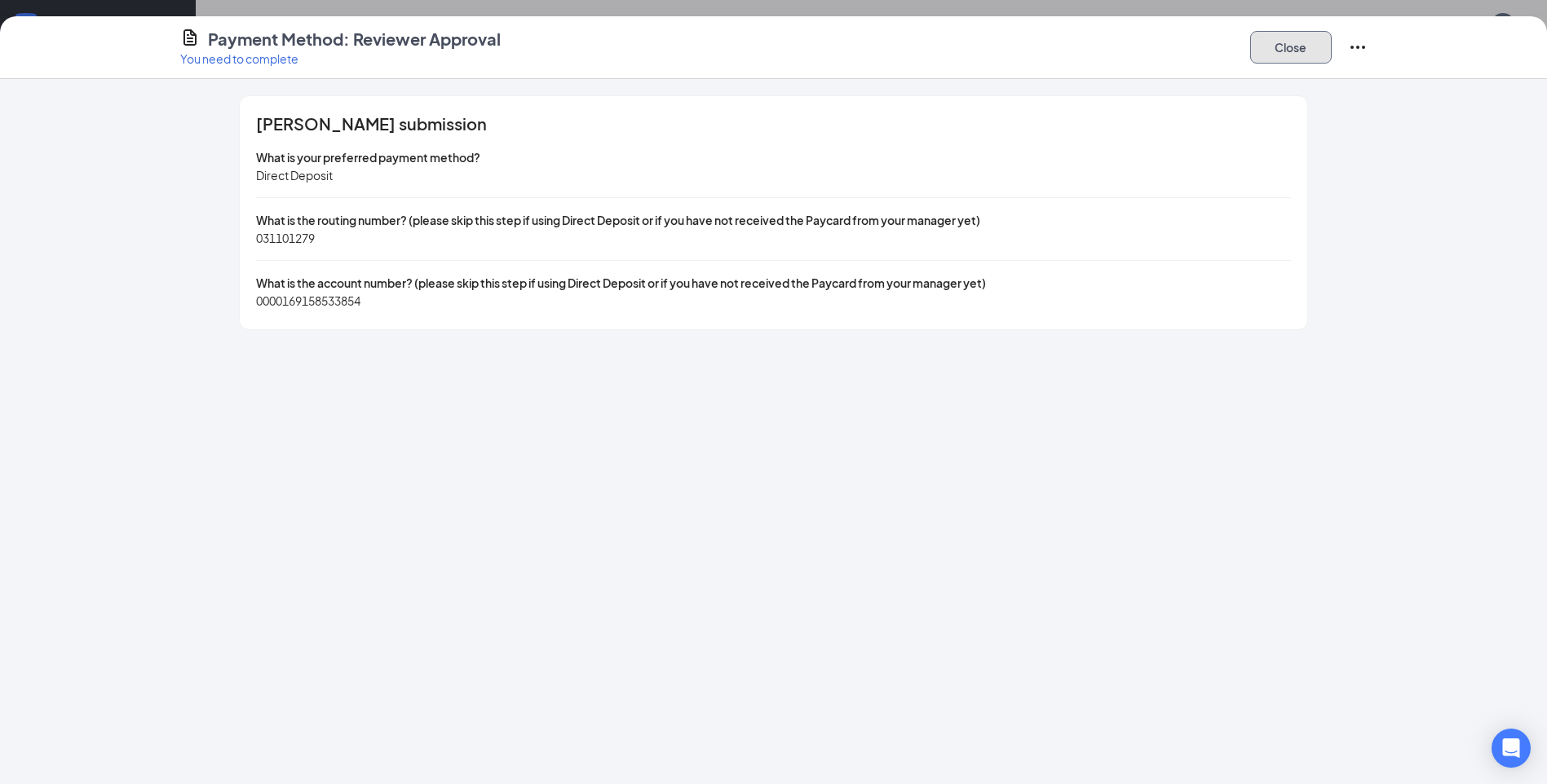
click at [1286, 55] on button "Close" at bounding box center [1291, 47] width 82 height 32
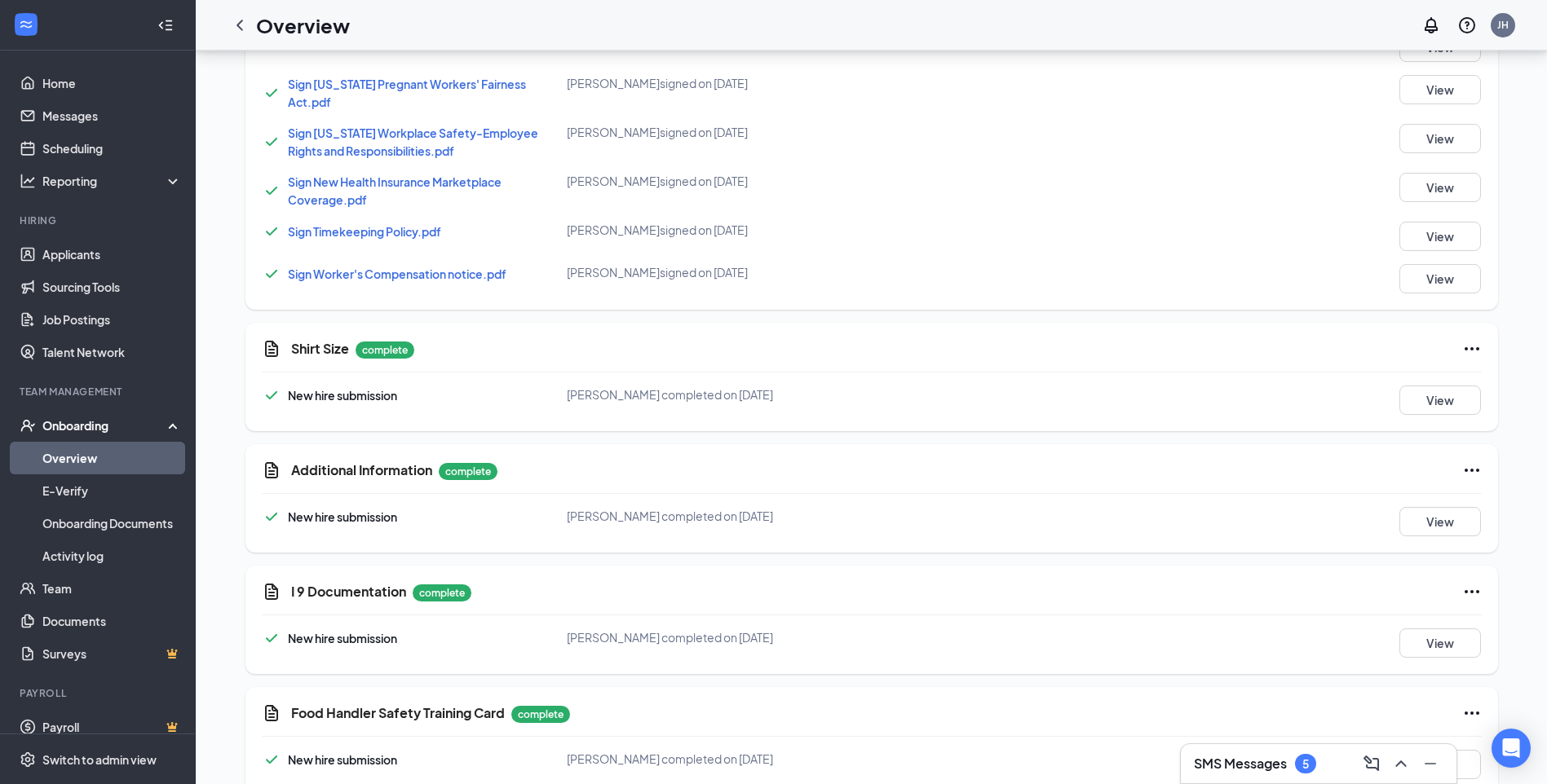
scroll to position [1621, 0]
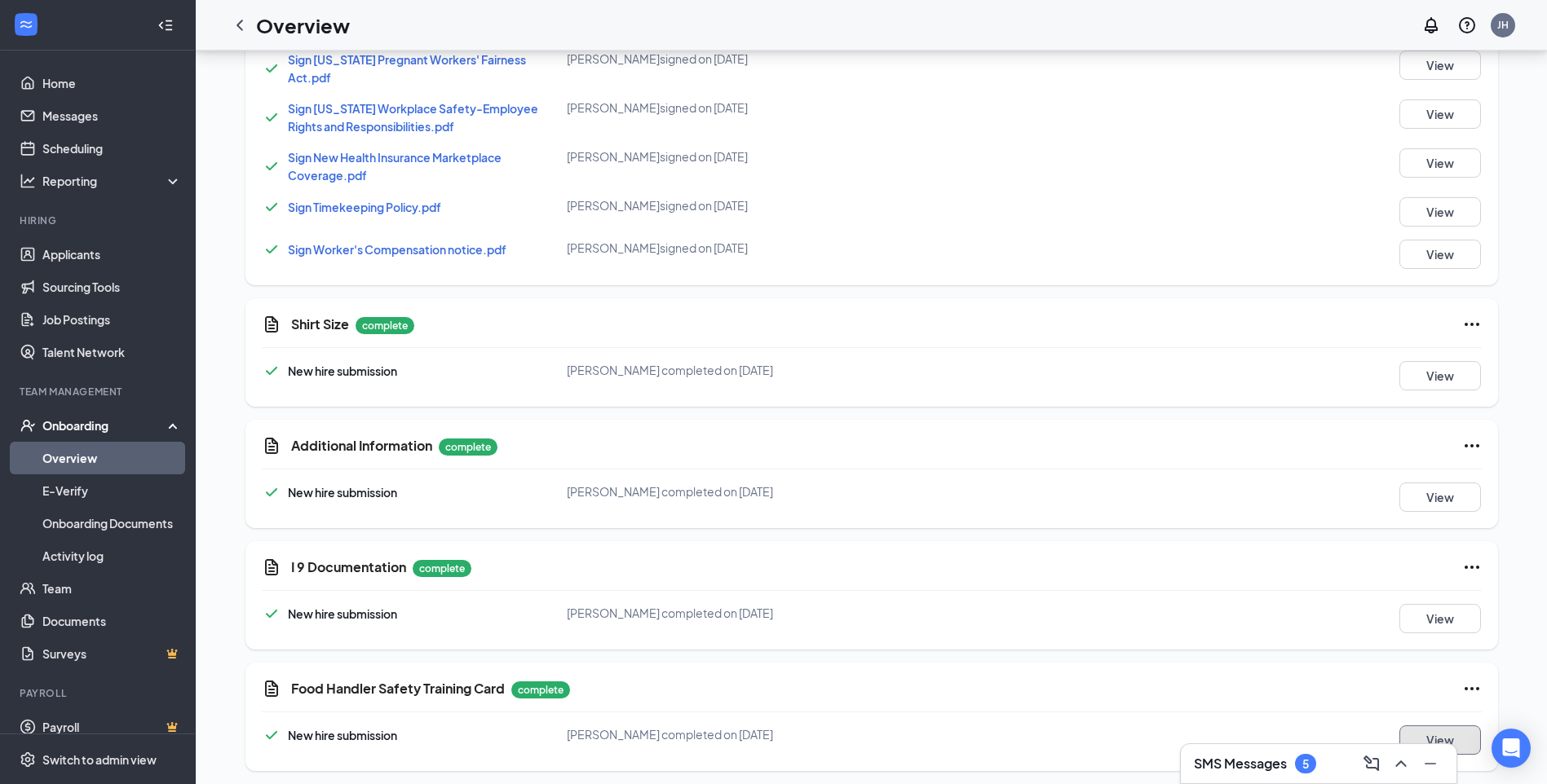
click at [1462, 729] on button "View" at bounding box center [1441, 740] width 82 height 29
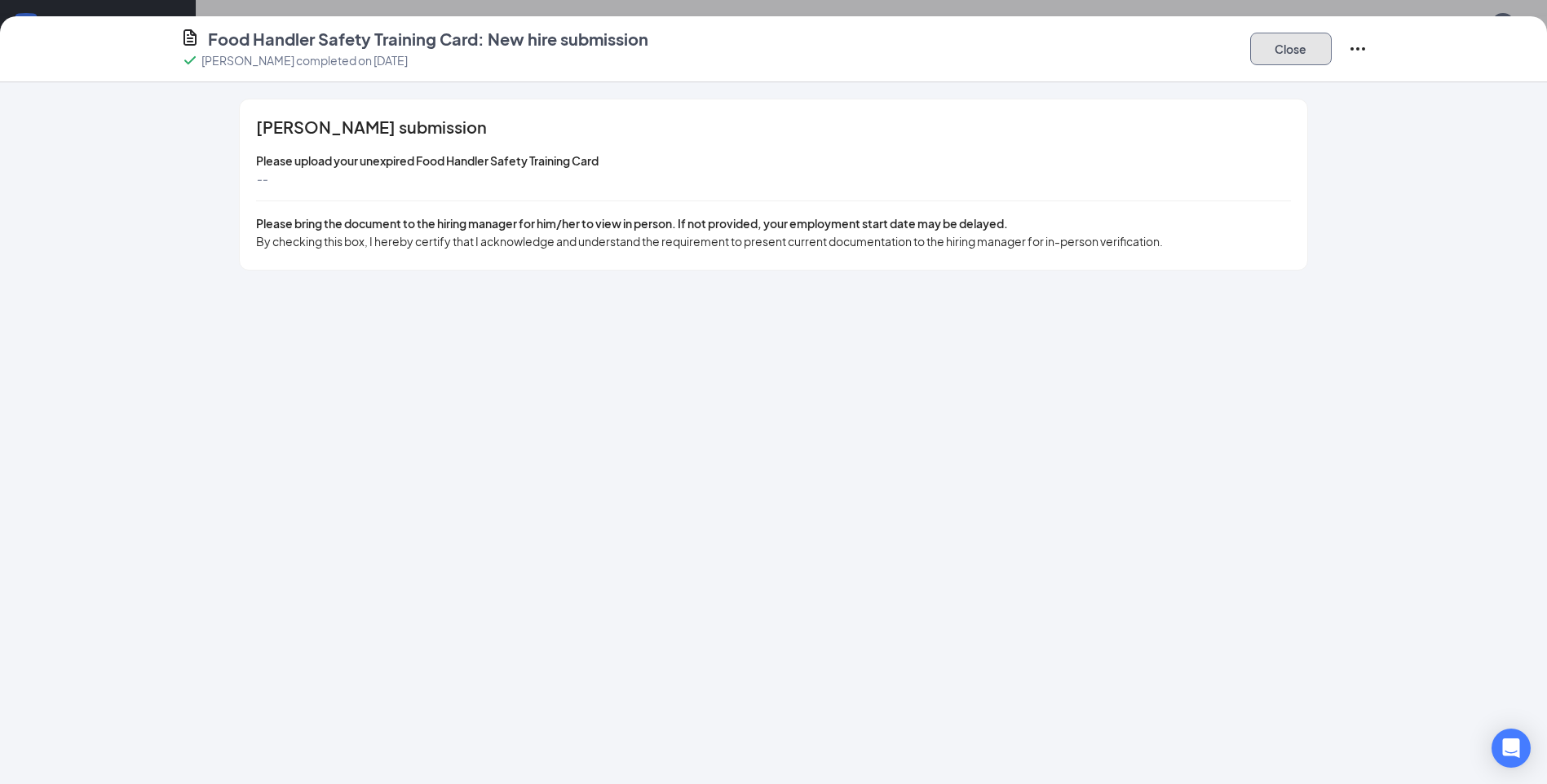
click at [1255, 46] on button "Close" at bounding box center [1291, 48] width 82 height 32
